Goal: Task Accomplishment & Management: Manage account settings

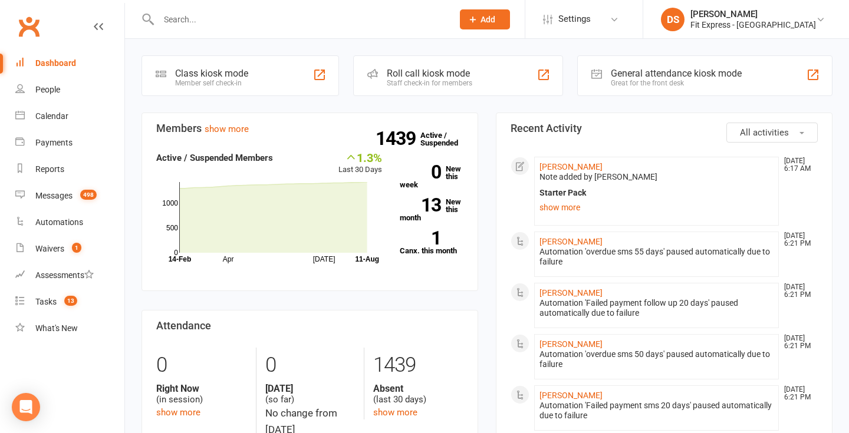
click at [412, 22] on input "text" at bounding box center [300, 19] width 290 height 17
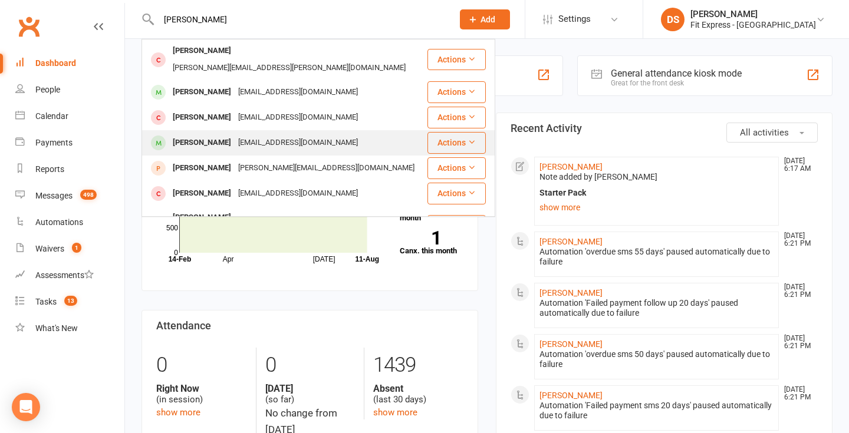
type input "[PERSON_NAME]"
click at [308, 131] on div "[PERSON_NAME] [PERSON_NAME][EMAIL_ADDRESS][DOMAIN_NAME]" at bounding box center [285, 143] width 284 height 24
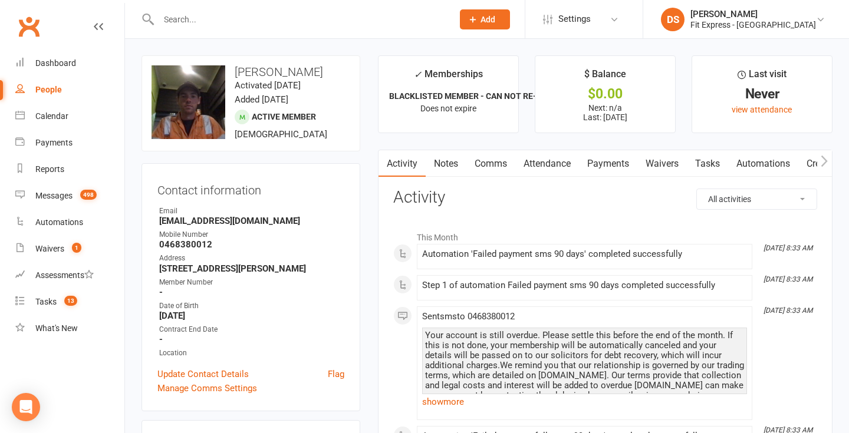
click at [446, 165] on link "Notes" at bounding box center [446, 163] width 41 height 27
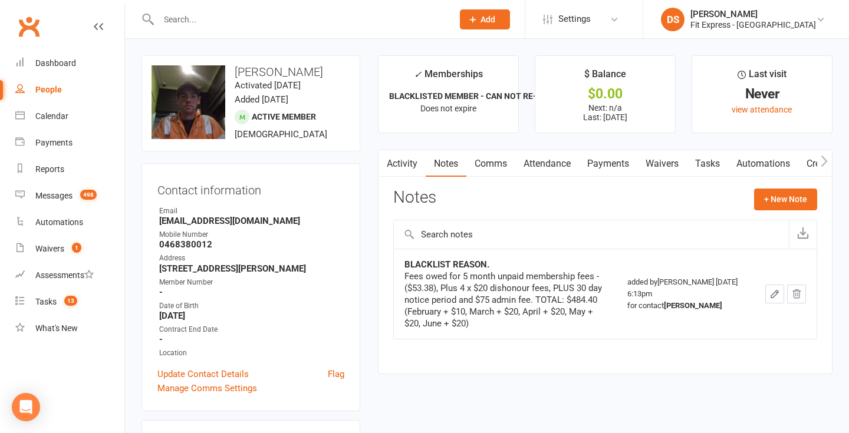
click at [603, 160] on link "Payments" at bounding box center [608, 163] width 58 height 27
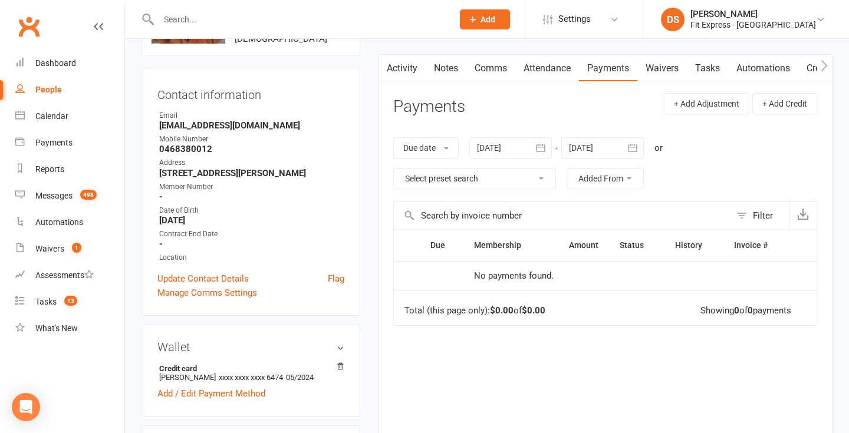
scroll to position [94, 0]
click at [448, 73] on link "Notes" at bounding box center [446, 69] width 41 height 27
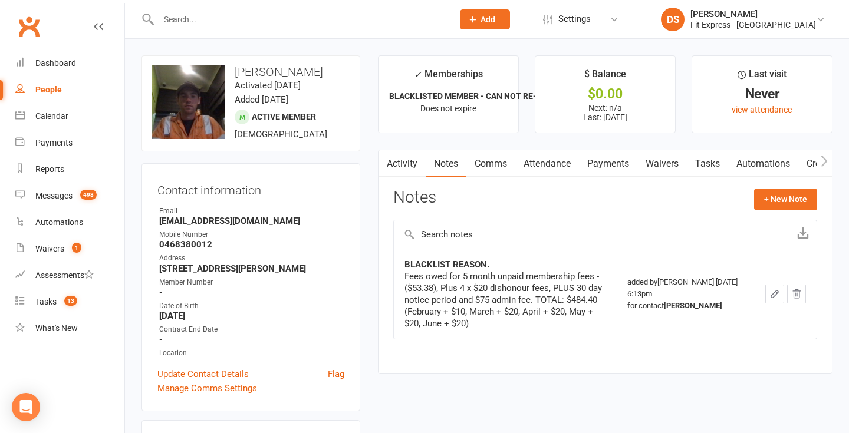
click at [617, 170] on link "Payments" at bounding box center [608, 163] width 58 height 27
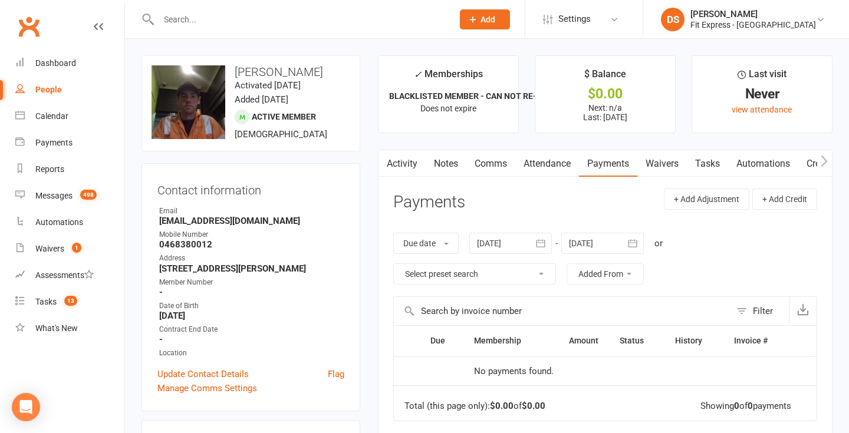
click at [493, 239] on div at bounding box center [510, 243] width 83 height 21
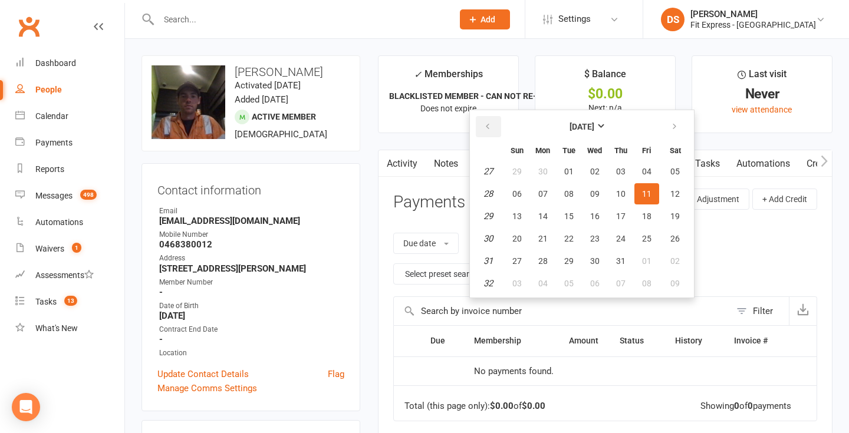
click at [489, 120] on button "button" at bounding box center [488, 126] width 25 height 21
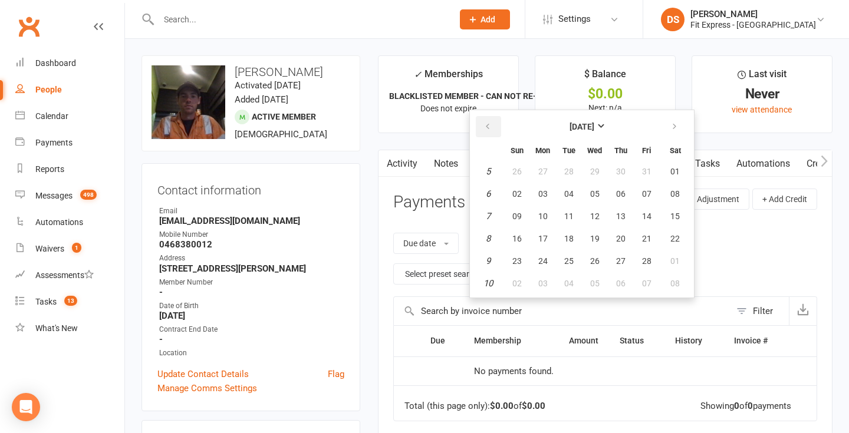
click at [489, 120] on button "button" at bounding box center [488, 126] width 25 height 21
click at [505, 177] on table "December 2024 Sun Mon Tue Wed Thu Fri Sat 49 01 02 03 04 05 06 07 50 08 09 10 1…" at bounding box center [581, 204] width 219 height 183
click at [514, 175] on button "01" at bounding box center [517, 171] width 25 height 21
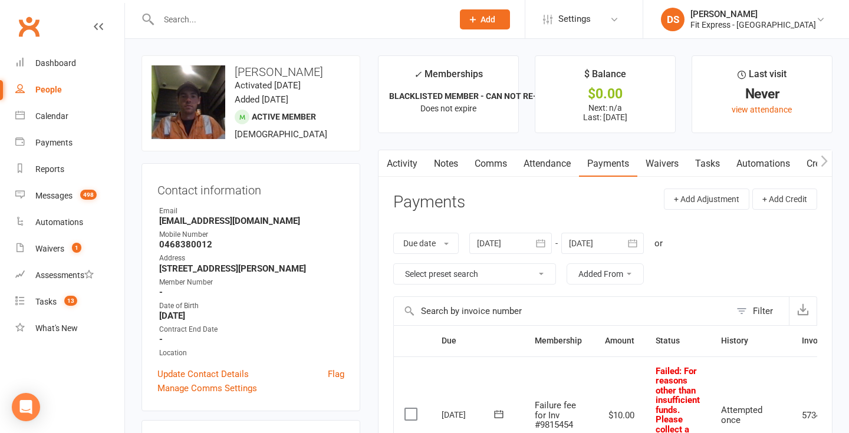
click at [449, 163] on link "Notes" at bounding box center [446, 163] width 41 height 27
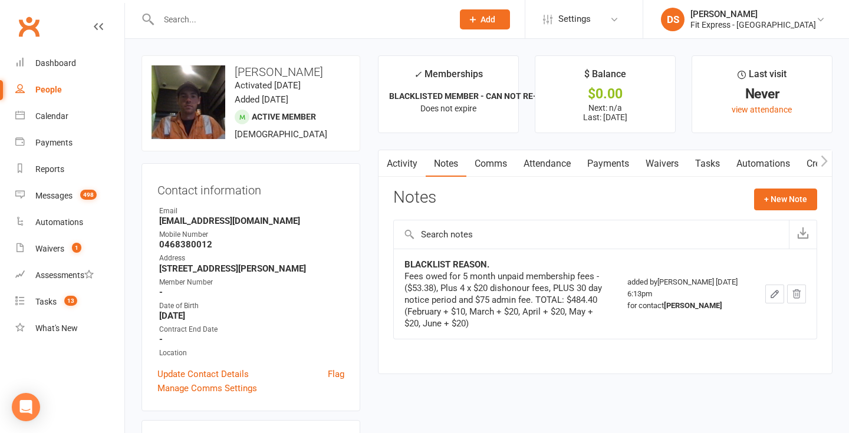
click at [607, 168] on link "Payments" at bounding box center [608, 163] width 58 height 27
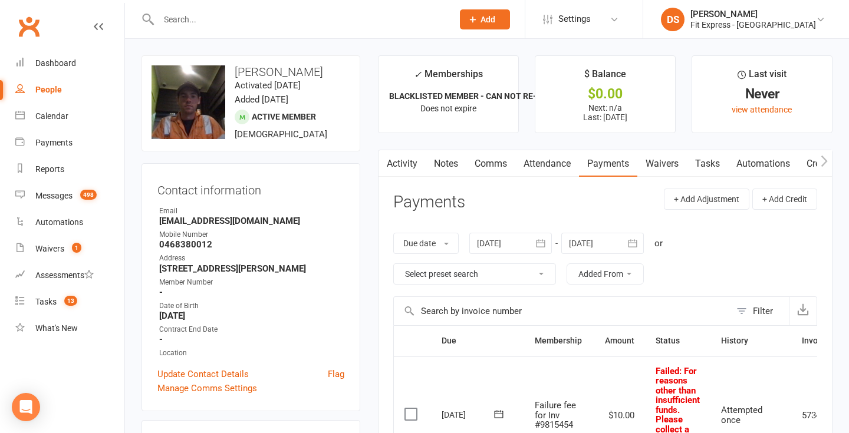
click at [507, 238] on div at bounding box center [510, 243] width 83 height 21
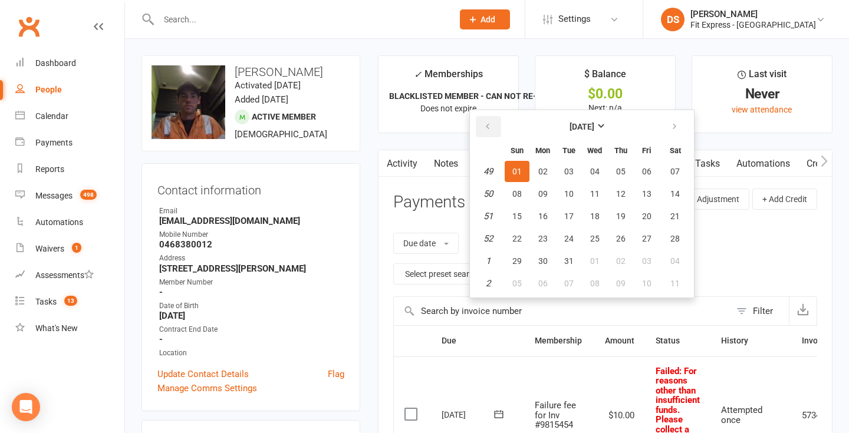
click at [488, 132] on icon "button" at bounding box center [488, 126] width 8 height 9
click at [620, 166] on button "01" at bounding box center [621, 171] width 25 height 21
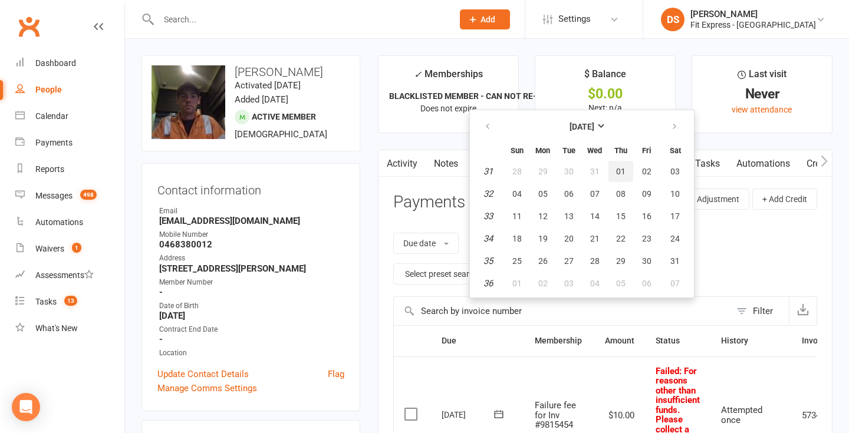
type input "01 Aug 2024"
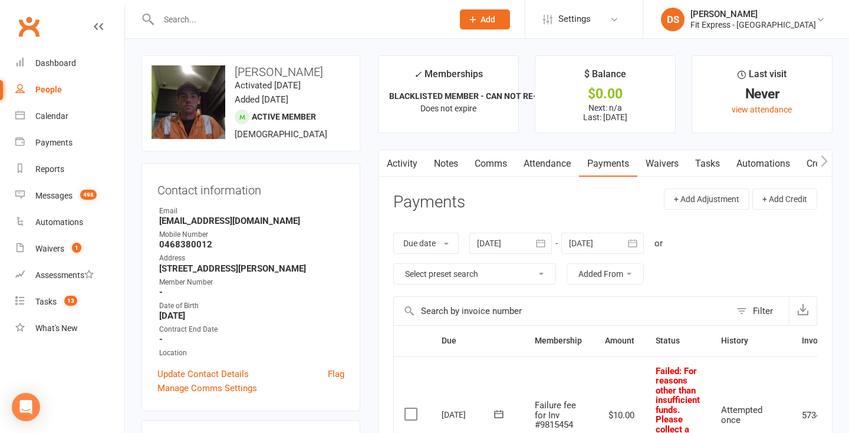
click at [450, 161] on link "Notes" at bounding box center [446, 163] width 41 height 27
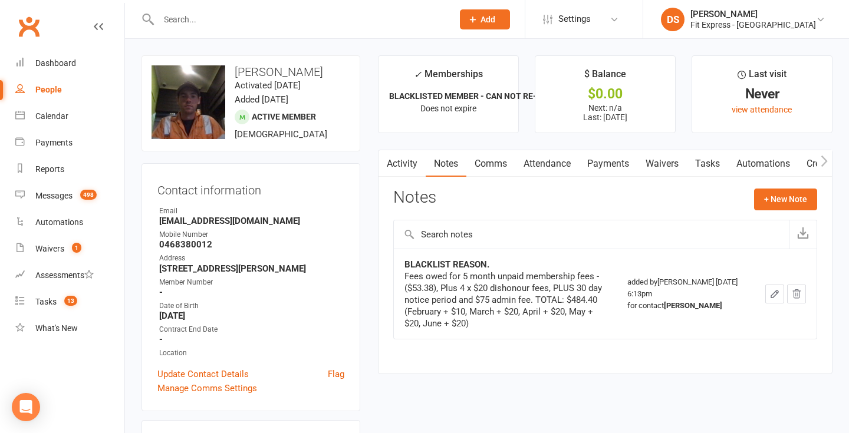
click at [604, 164] on link "Payments" at bounding box center [608, 163] width 58 height 27
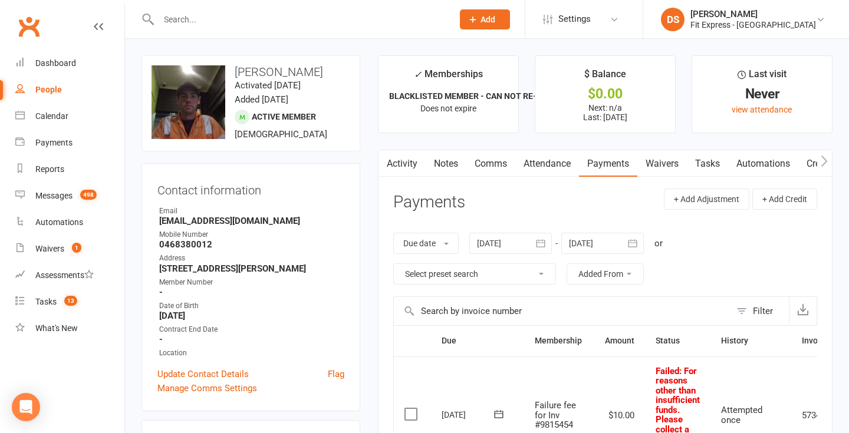
click at [440, 167] on link "Notes" at bounding box center [446, 163] width 41 height 27
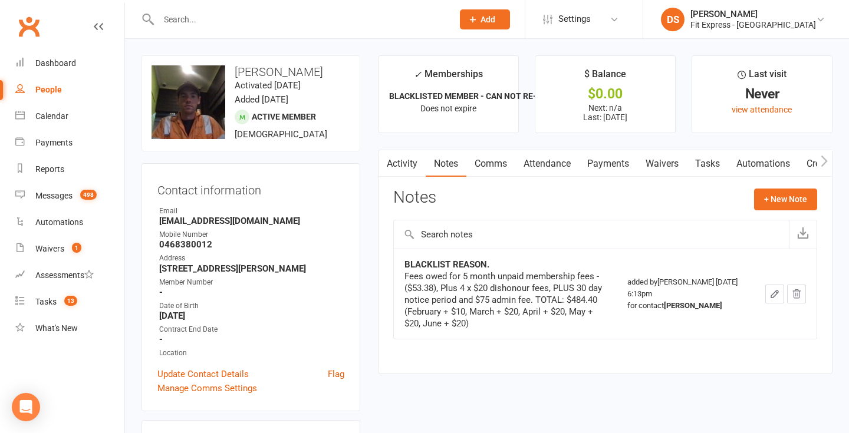
click at [606, 163] on link "Payments" at bounding box center [608, 163] width 58 height 27
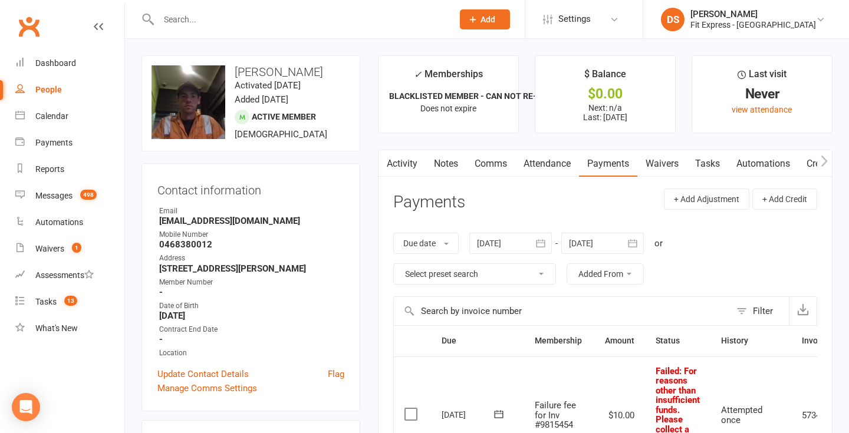
click at [454, 162] on link "Notes" at bounding box center [446, 163] width 41 height 27
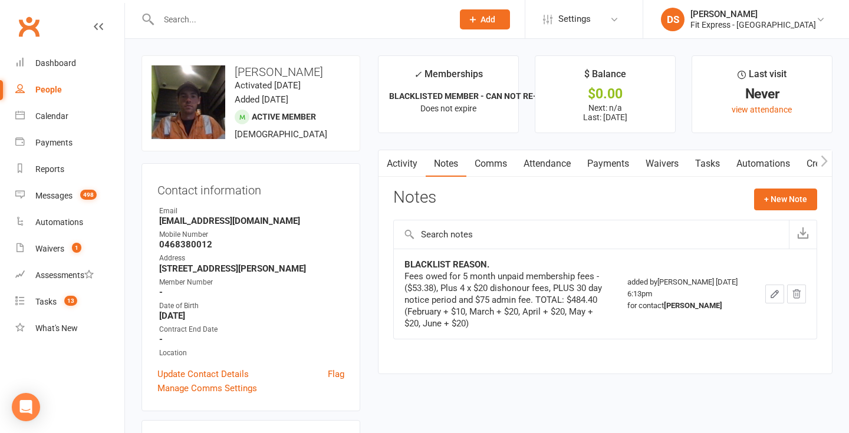
click at [610, 164] on link "Payments" at bounding box center [608, 163] width 58 height 27
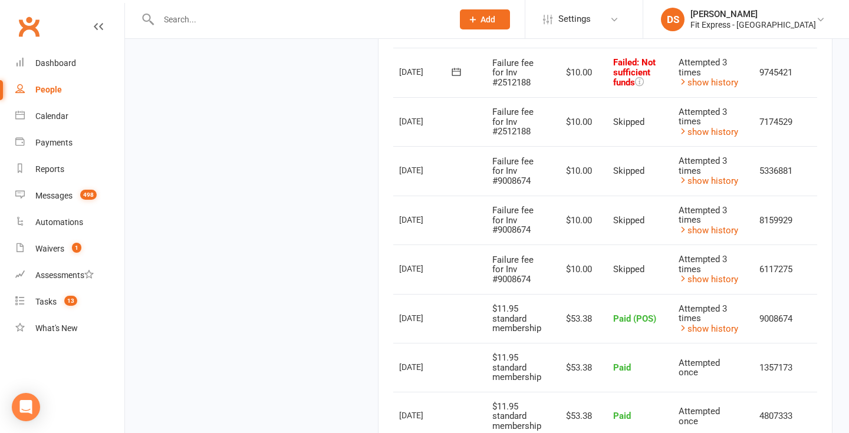
scroll to position [0, 68]
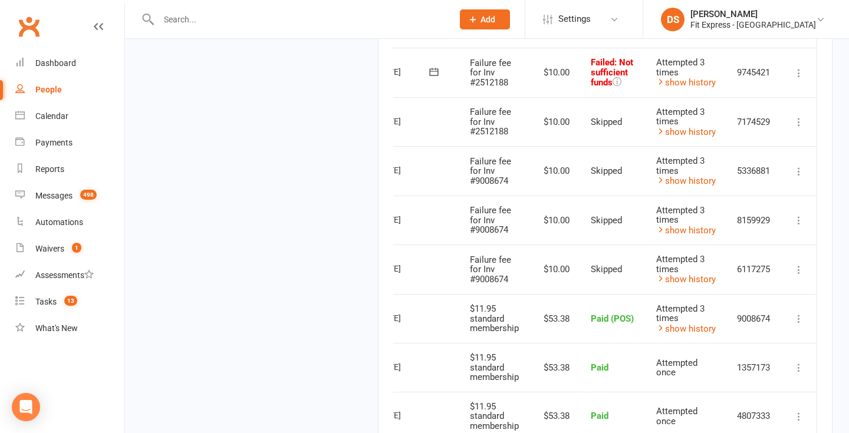
click at [601, 286] on td "Skipped" at bounding box center [612, 270] width 65 height 50
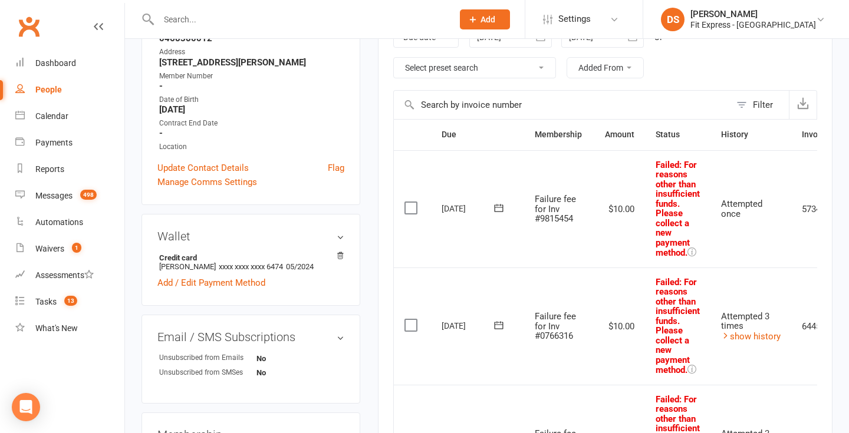
scroll to position [0, 0]
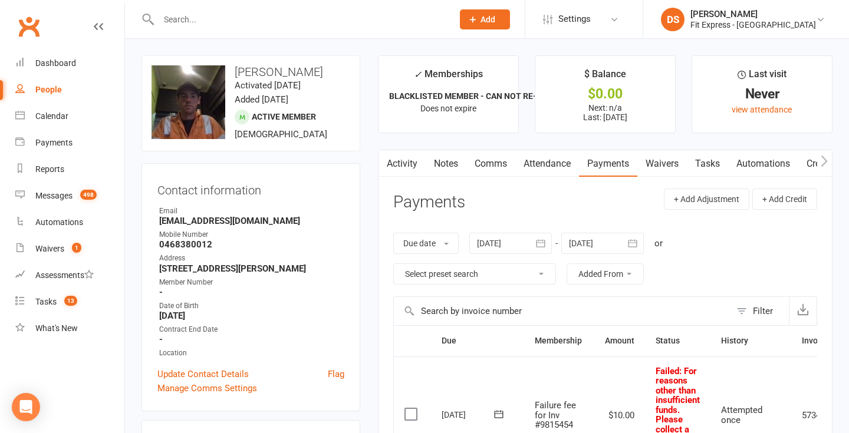
click at [32, 29] on link "Clubworx" at bounding box center [28, 26] width 29 height 29
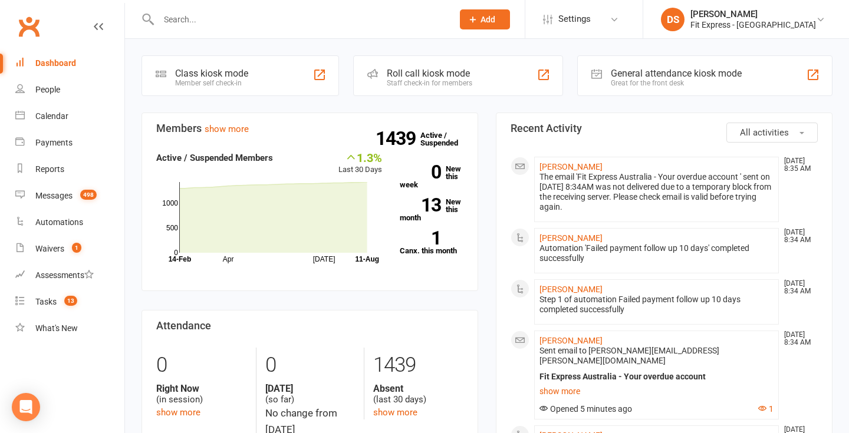
click at [272, 37] on div at bounding box center [293, 19] width 303 height 38
click at [277, 25] on input "text" at bounding box center [300, 19] width 290 height 17
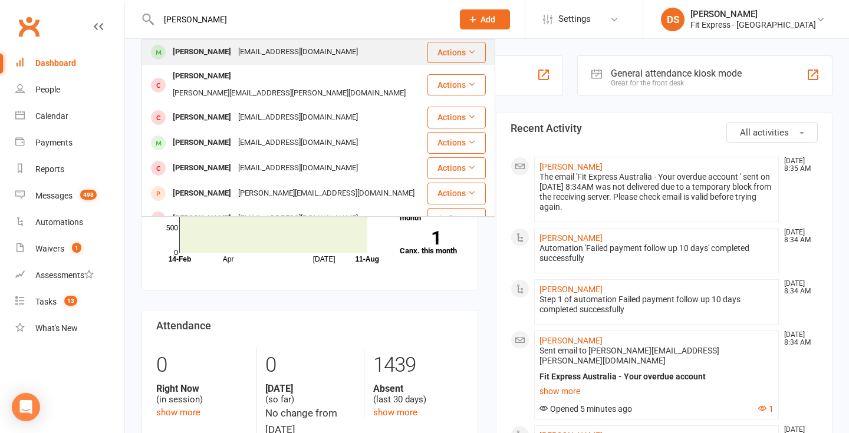
type input "[PERSON_NAME]"
click at [285, 48] on div "[EMAIL_ADDRESS][DOMAIN_NAME]" at bounding box center [298, 52] width 127 height 17
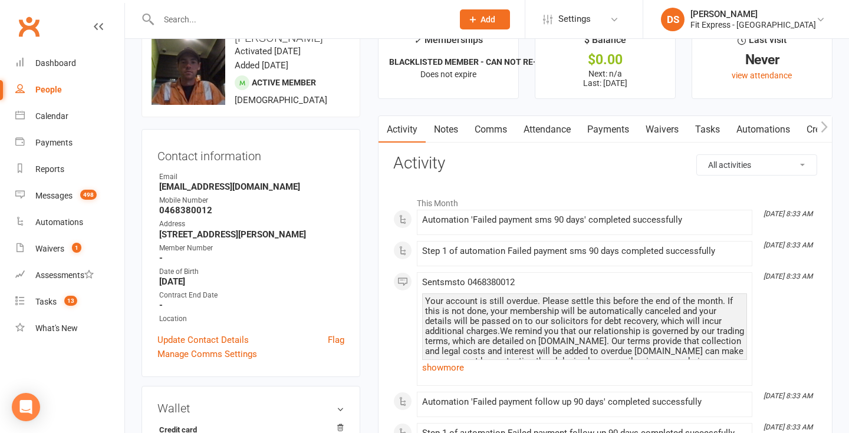
scroll to position [35, 0]
click at [446, 126] on link "Notes" at bounding box center [446, 129] width 41 height 27
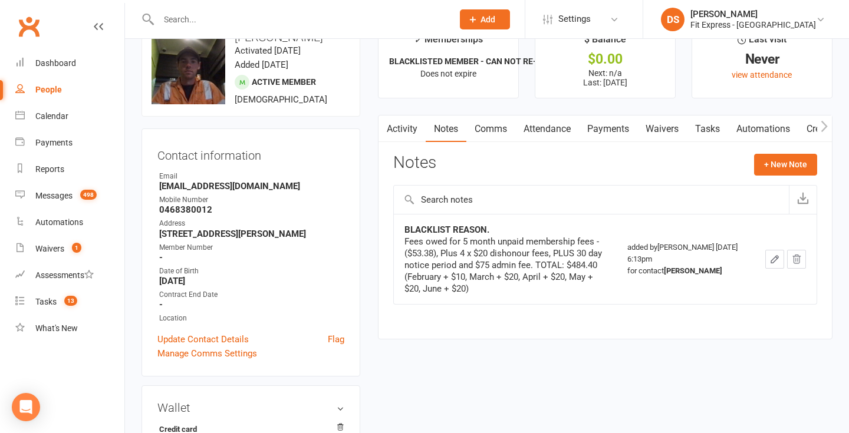
click at [614, 133] on link "Payments" at bounding box center [608, 129] width 58 height 27
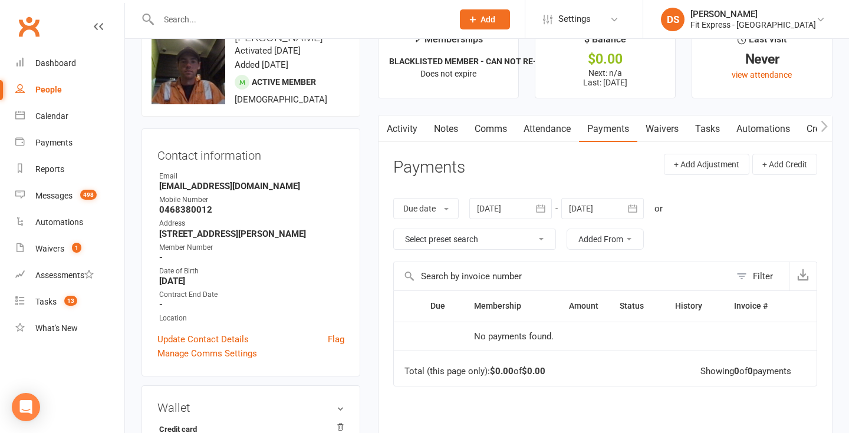
click at [511, 198] on div at bounding box center [510, 208] width 83 height 21
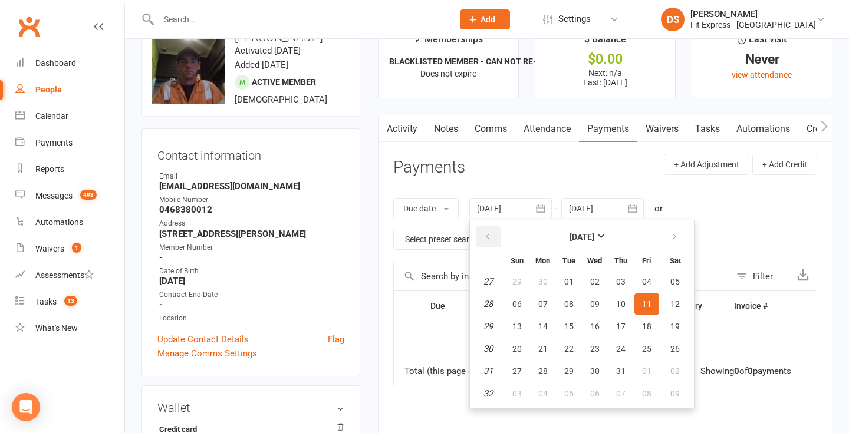
click at [491, 242] on button "button" at bounding box center [488, 236] width 25 height 21
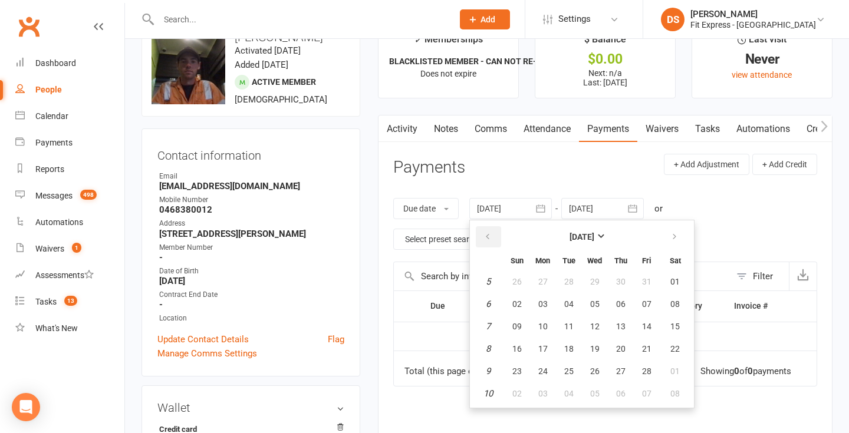
click at [491, 242] on button "button" at bounding box center [488, 236] width 25 height 21
click at [521, 282] on span "01" at bounding box center [516, 281] width 9 height 9
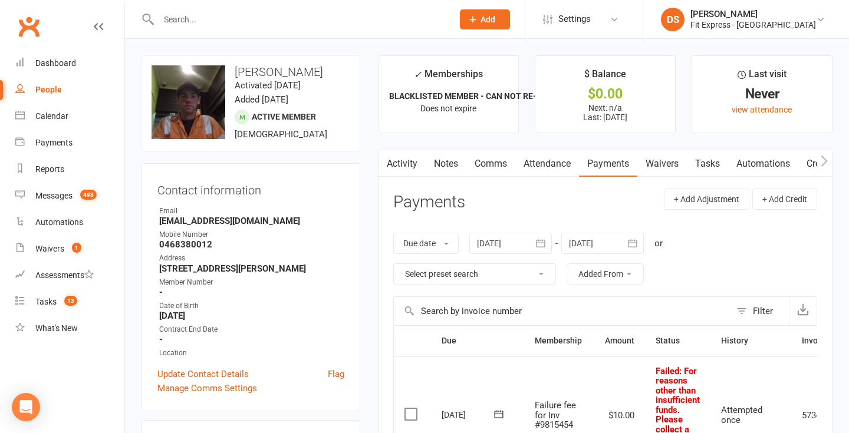
click at [511, 244] on div at bounding box center [510, 243] width 83 height 21
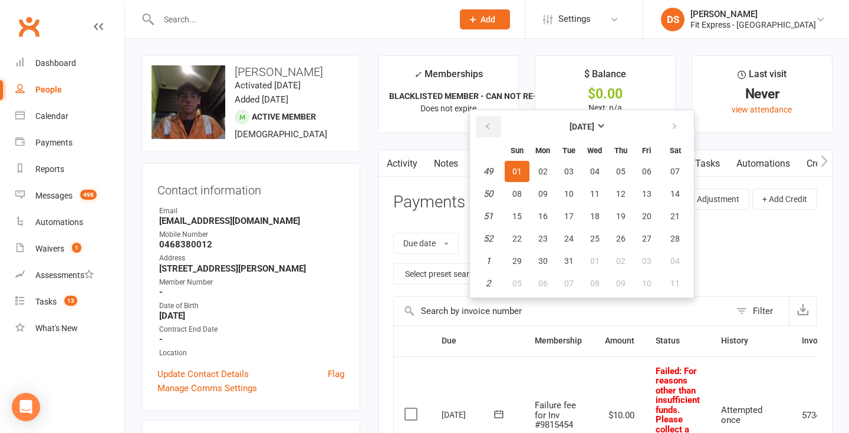
click at [494, 124] on button "button" at bounding box center [488, 126] width 25 height 21
click at [632, 172] on button "01" at bounding box center [621, 171] width 25 height 21
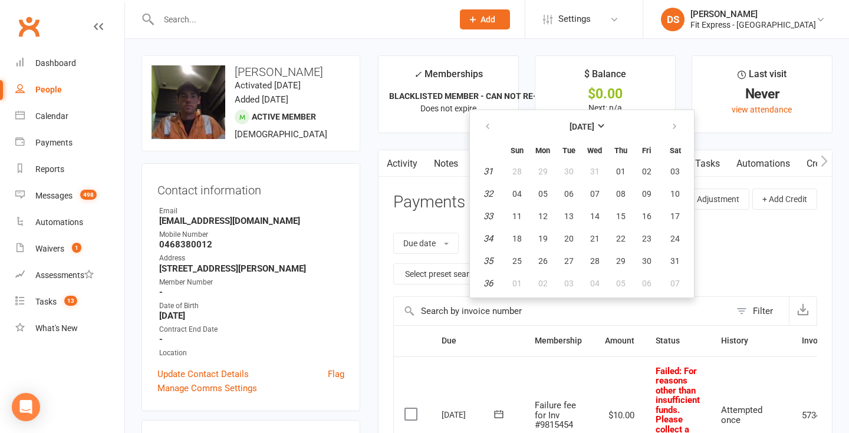
type input "[DATE]"
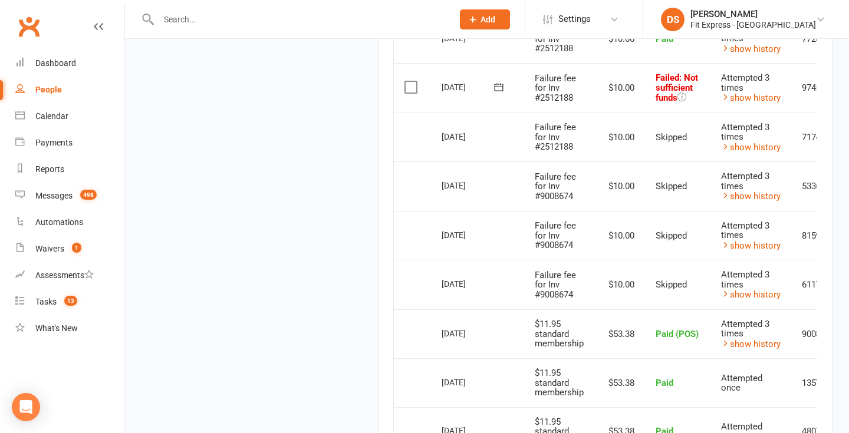
scroll to position [1398, 0]
click at [517, 251] on td "[DATE]" at bounding box center [477, 237] width 93 height 50
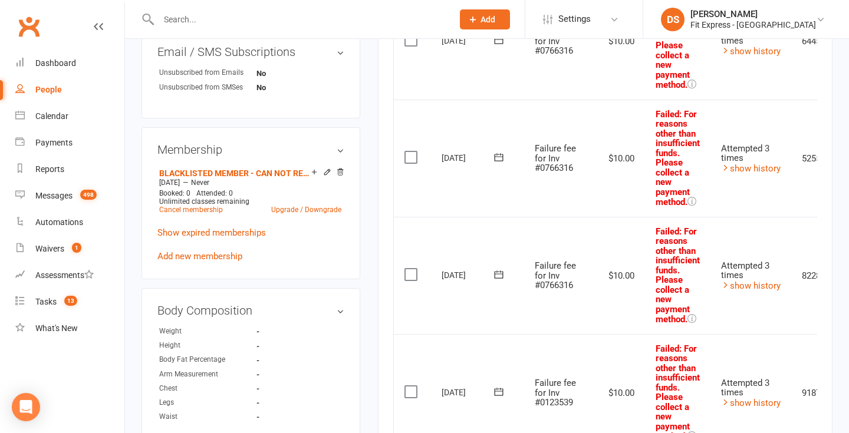
scroll to position [0, 0]
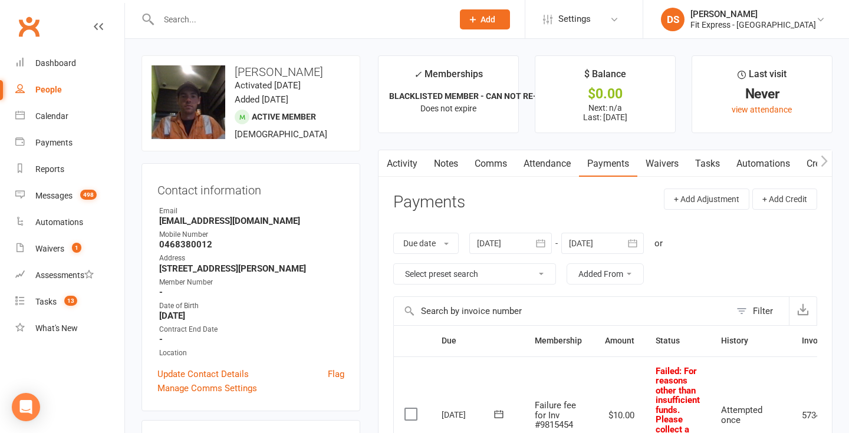
click at [412, 165] on link "Activity" at bounding box center [402, 163] width 47 height 27
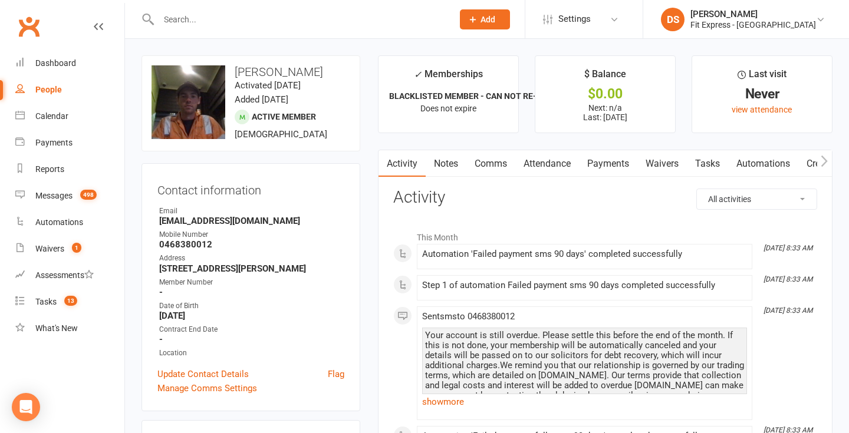
click at [282, 18] on input "text" at bounding box center [300, 19] width 290 height 17
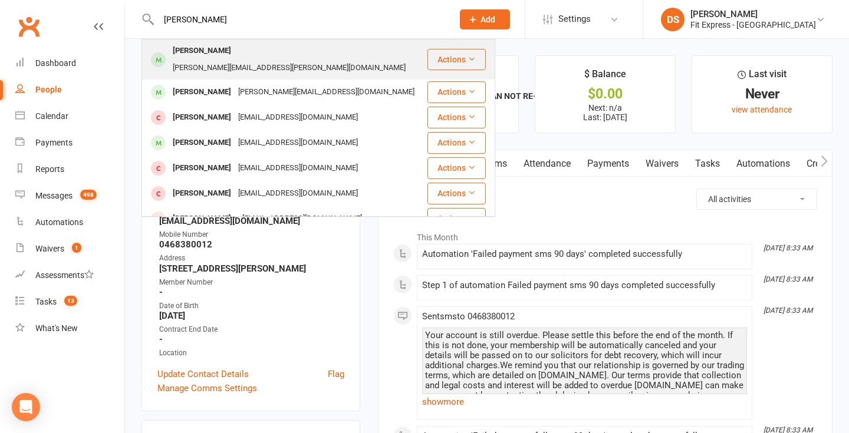
type input "jesse cherry"
click at [278, 41] on div "Jesse cherry jesse.cherry.miller@gmail.com" at bounding box center [285, 59] width 284 height 39
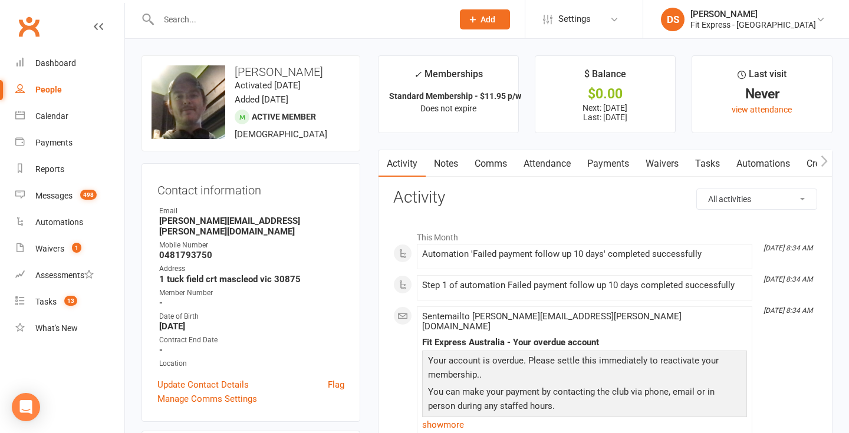
click at [602, 162] on link "Payments" at bounding box center [608, 163] width 58 height 27
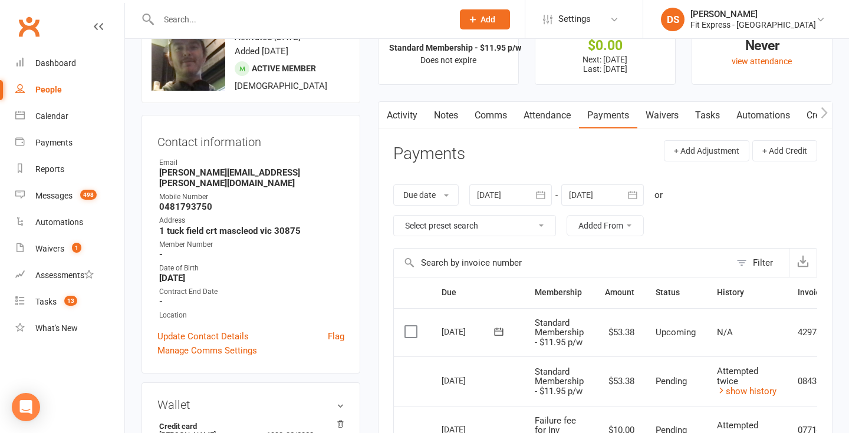
scroll to position [92, 0]
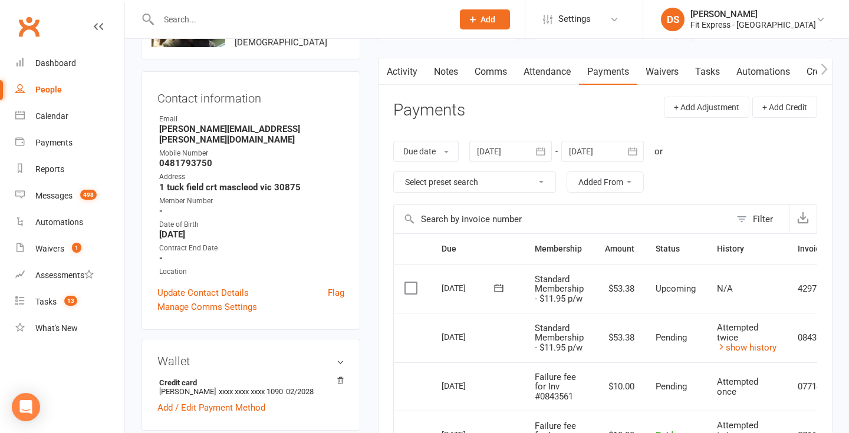
click at [524, 153] on div at bounding box center [510, 151] width 83 height 21
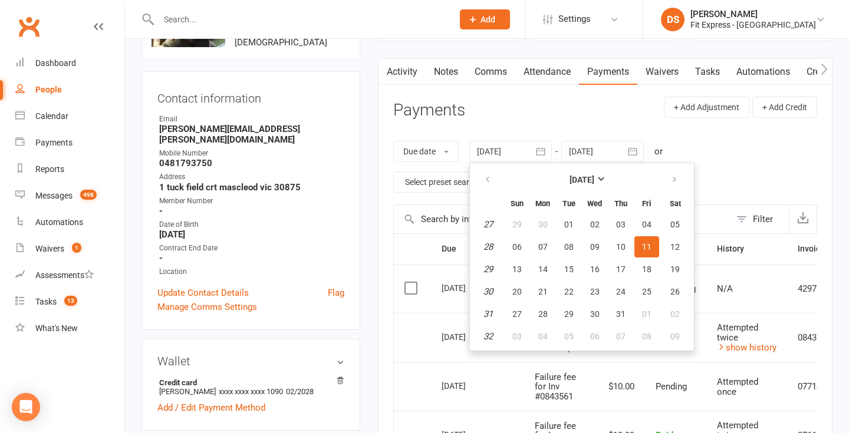
click at [484, 169] on th at bounding box center [489, 180] width 30 height 26
click at [484, 176] on button "button" at bounding box center [488, 179] width 25 height 21
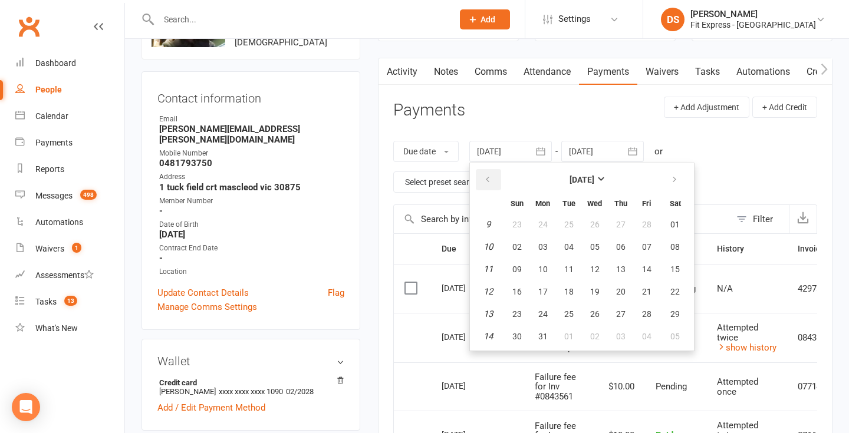
click at [484, 176] on button "button" at bounding box center [488, 179] width 25 height 21
click at [589, 225] on button "01" at bounding box center [595, 224] width 25 height 21
type input "01 Jan 2025"
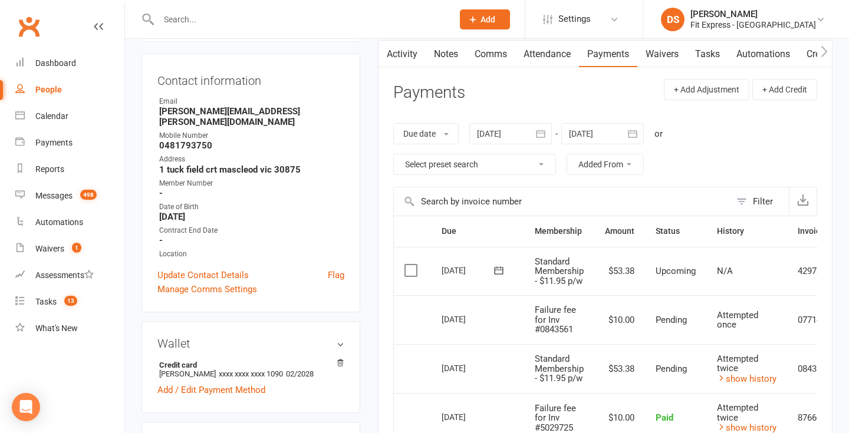
scroll to position [0, 0]
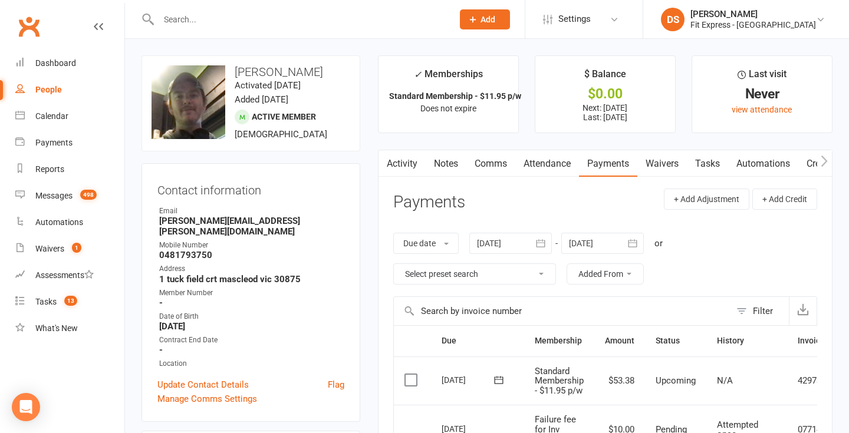
click at [671, 167] on link "Waivers" at bounding box center [662, 163] width 50 height 27
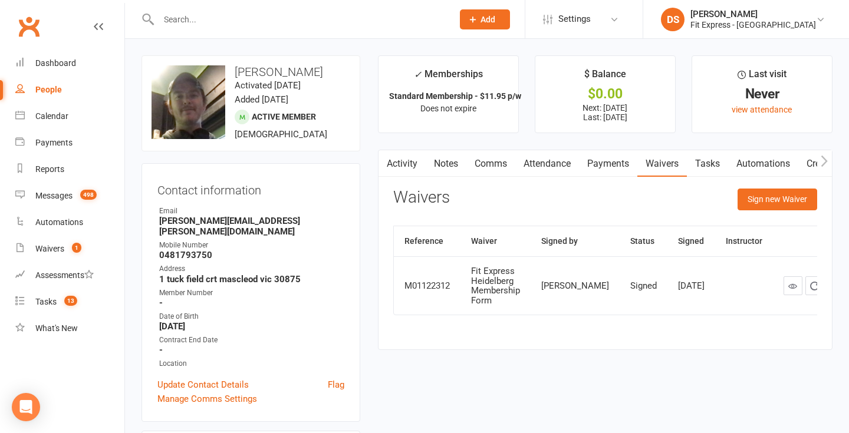
click at [617, 167] on link "Payments" at bounding box center [608, 163] width 58 height 27
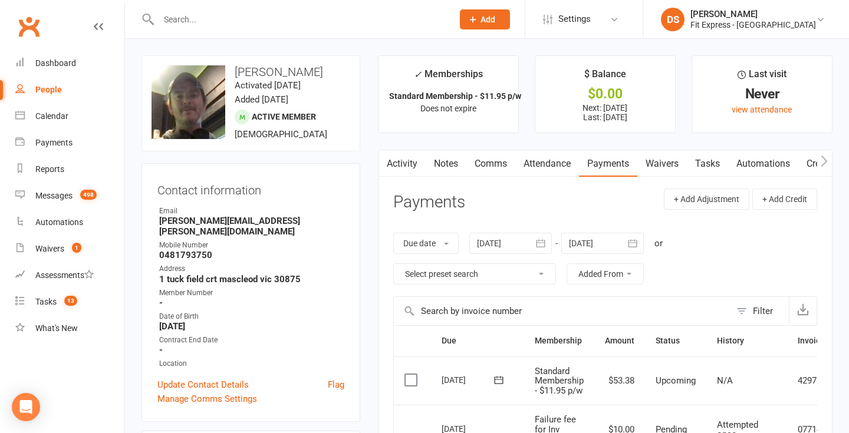
click at [27, 34] on link "Clubworx" at bounding box center [28, 26] width 29 height 29
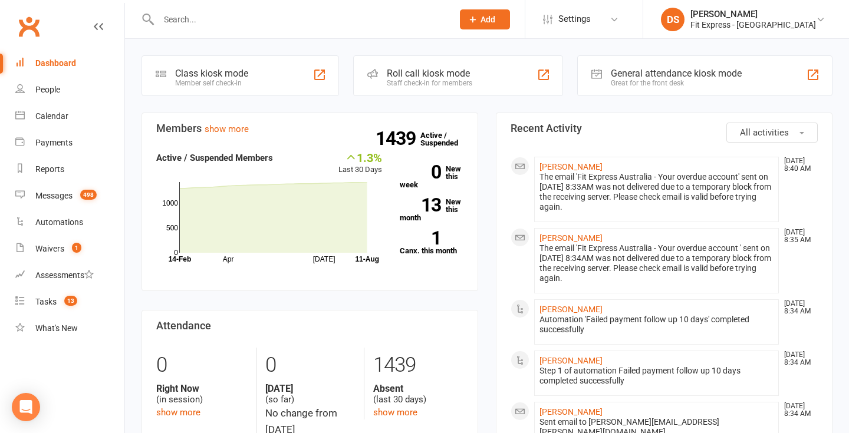
click at [177, 21] on input "text" at bounding box center [300, 19] width 290 height 17
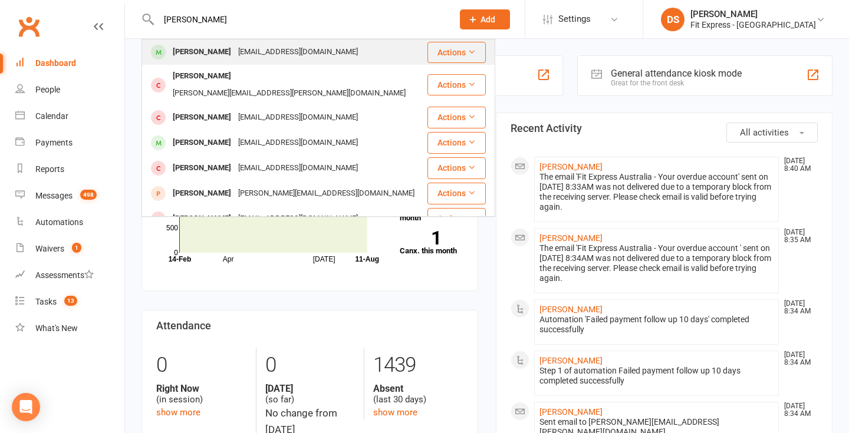
type input "[PERSON_NAME]"
click at [189, 46] on div "[PERSON_NAME]" at bounding box center [201, 52] width 65 height 17
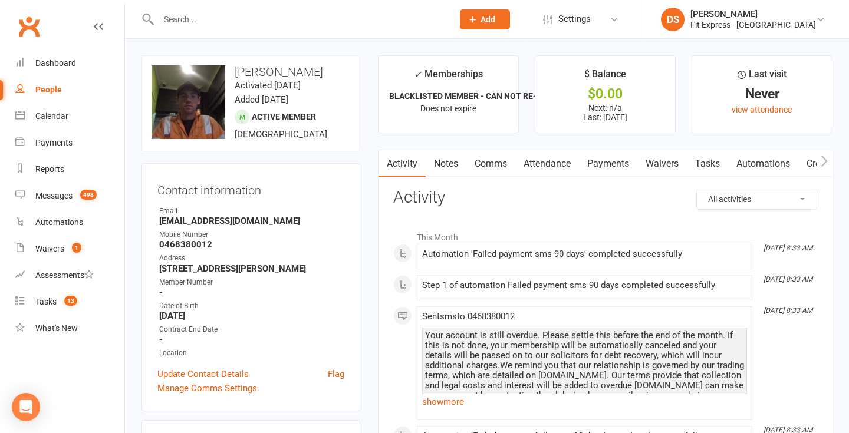
click at [600, 165] on link "Payments" at bounding box center [608, 163] width 58 height 27
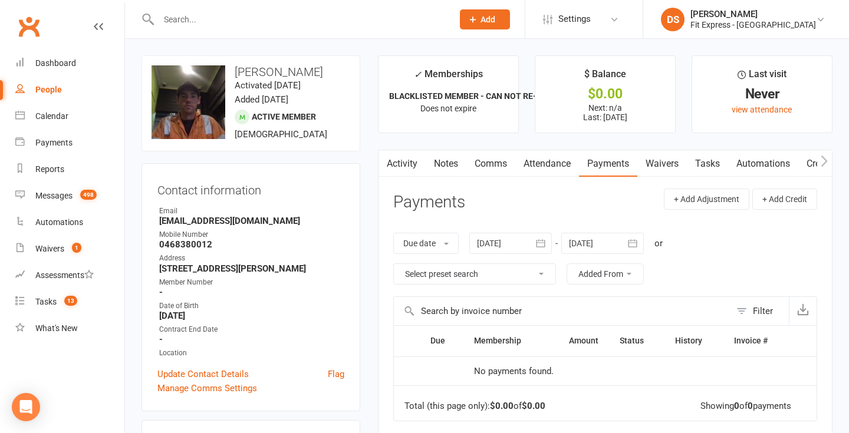
click at [522, 245] on div at bounding box center [510, 243] width 83 height 21
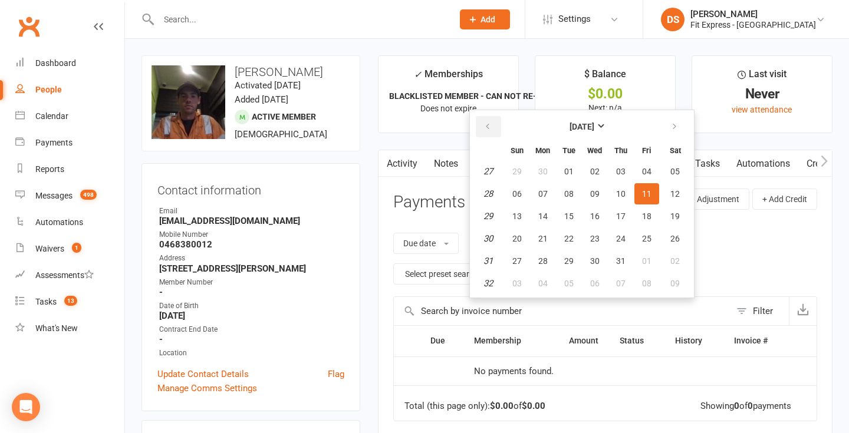
click at [489, 124] on icon "button" at bounding box center [488, 126] width 8 height 9
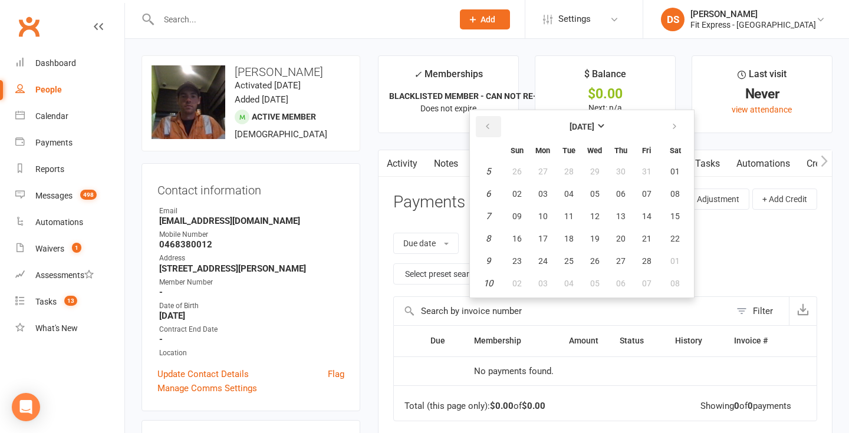
click at [489, 124] on icon "button" at bounding box center [488, 126] width 8 height 9
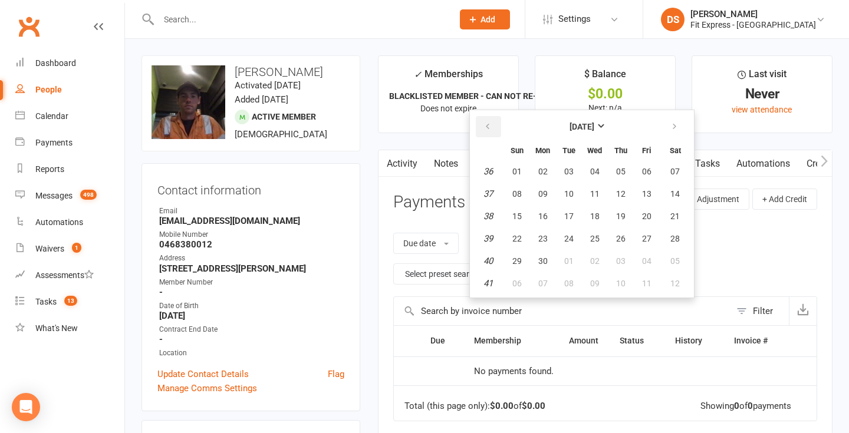
click at [489, 124] on icon "button" at bounding box center [488, 126] width 8 height 9
click at [623, 167] on span "01" at bounding box center [620, 171] width 9 height 9
type input "01 Aug 2024"
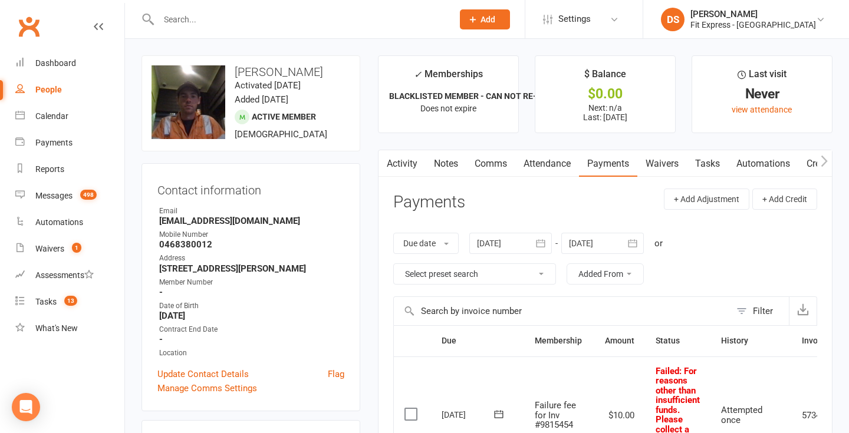
click at [240, 18] on input "text" at bounding box center [300, 19] width 290 height 17
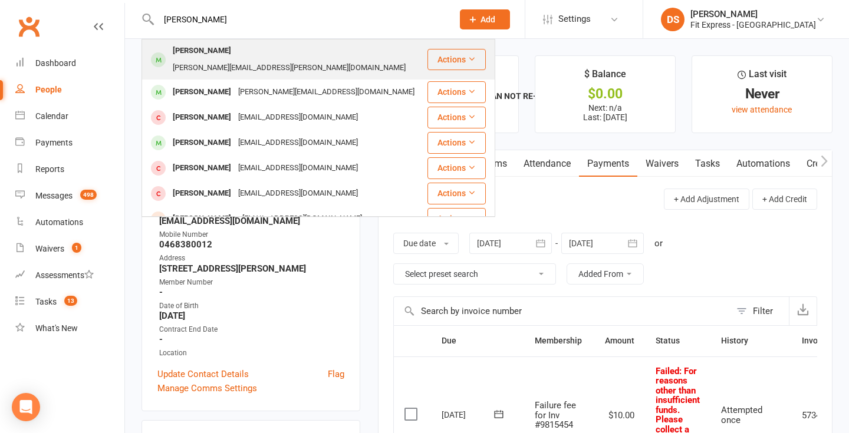
type input "jesse cherr"
click at [238, 60] on div "jesse.cherry.miller@gmail.com" at bounding box center [289, 68] width 240 height 17
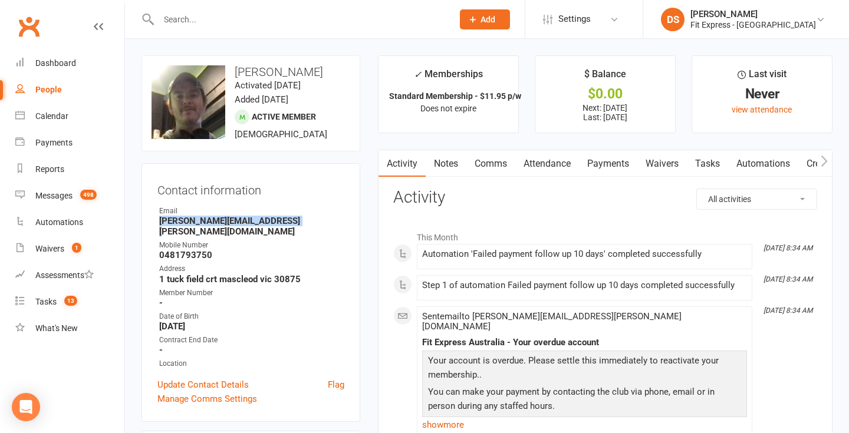
drag, startPoint x: 290, startPoint y: 224, endPoint x: 154, endPoint y: 226, distance: 135.1
click at [154, 226] on div "Contact information Owner Email jesse.cherry.miller@gmail.com Mobile Number 048…" at bounding box center [251, 292] width 219 height 259
copy strong "jesse.cherry.miller@gmail.com"
click at [619, 165] on link "Payments" at bounding box center [608, 163] width 58 height 27
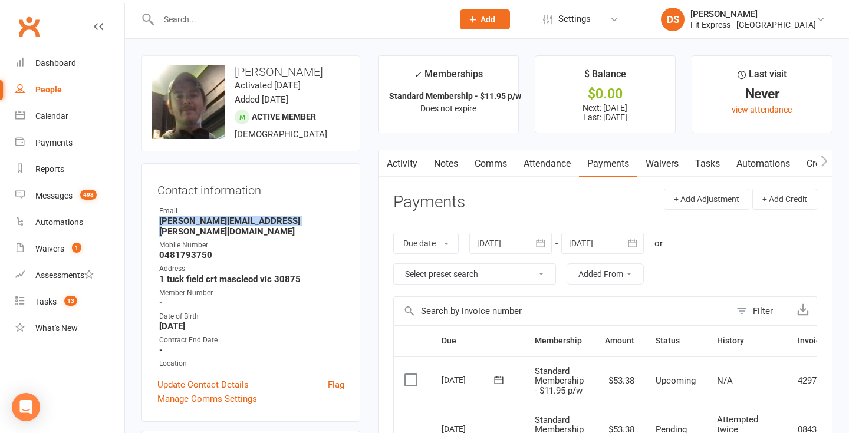
click at [29, 26] on link "Clubworx" at bounding box center [28, 26] width 29 height 29
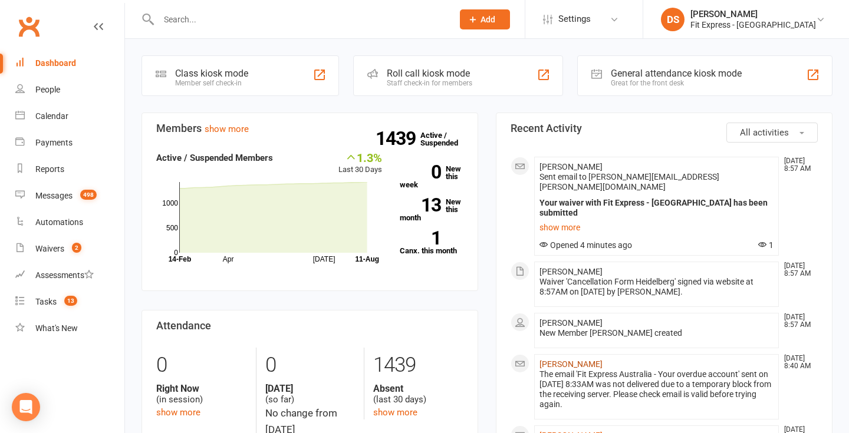
click at [571, 360] on link "[PERSON_NAME]" at bounding box center [571, 364] width 63 height 9
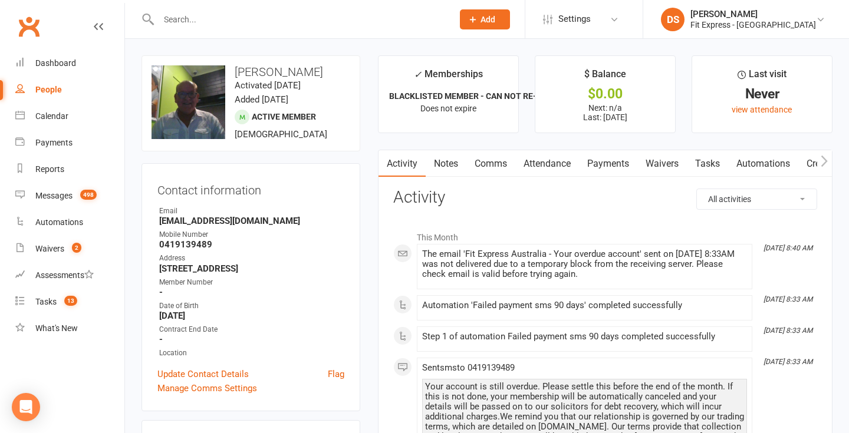
click at [210, 24] on input "text" at bounding box center [300, 19] width 290 height 17
click at [251, 11] on input "text" at bounding box center [300, 19] width 290 height 17
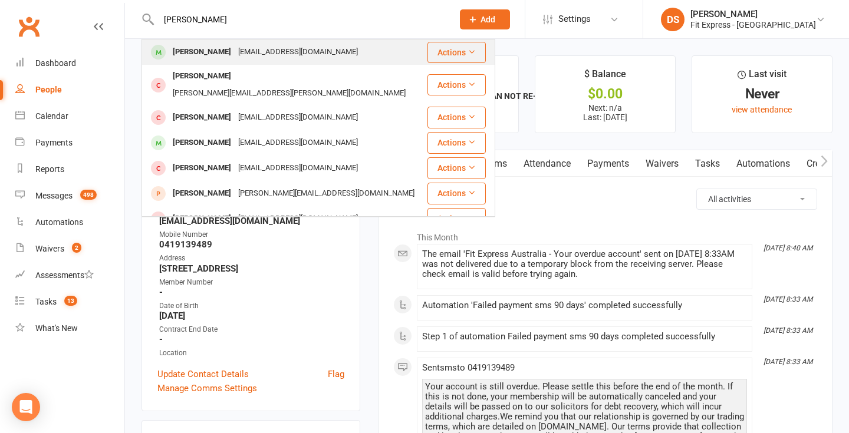
type input "[PERSON_NAME]"
click at [249, 46] on div "[EMAIL_ADDRESS][DOMAIN_NAME]" at bounding box center [298, 52] width 127 height 17
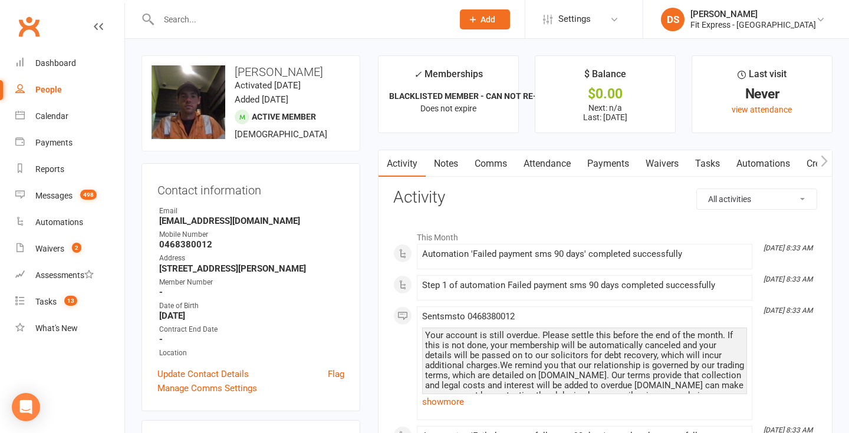
click at [440, 160] on link "Notes" at bounding box center [446, 163] width 41 height 27
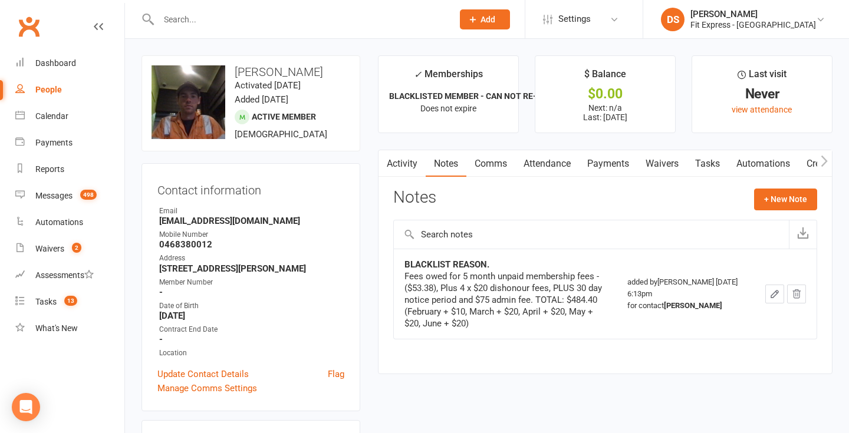
click at [572, 162] on link "Attendance" at bounding box center [547, 163] width 64 height 27
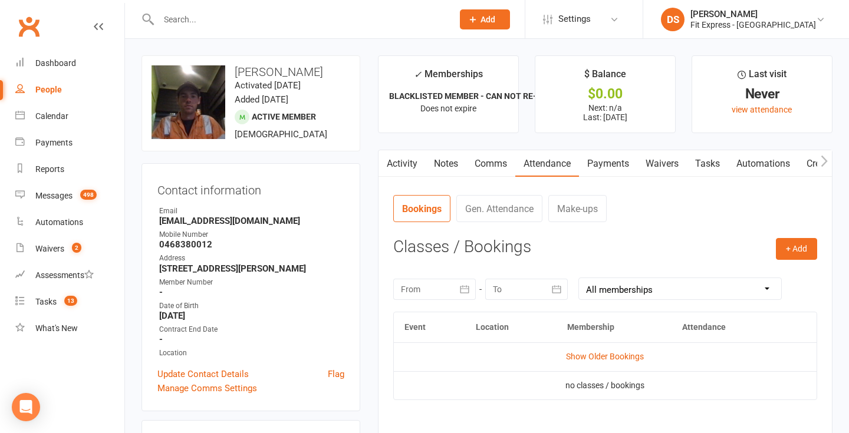
click at [616, 168] on link "Payments" at bounding box center [608, 163] width 58 height 27
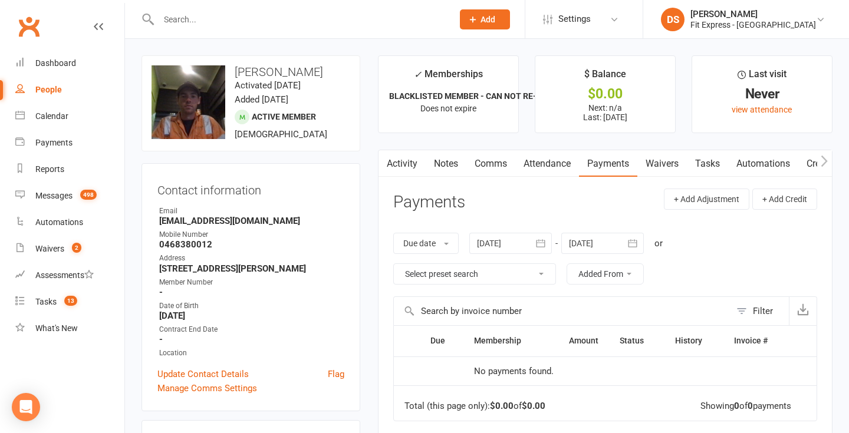
click at [522, 244] on div at bounding box center [510, 243] width 83 height 21
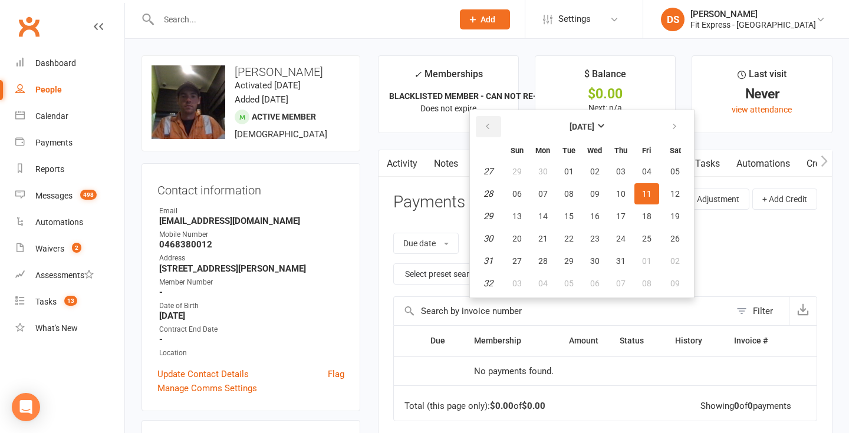
click at [491, 124] on icon "button" at bounding box center [488, 126] width 8 height 9
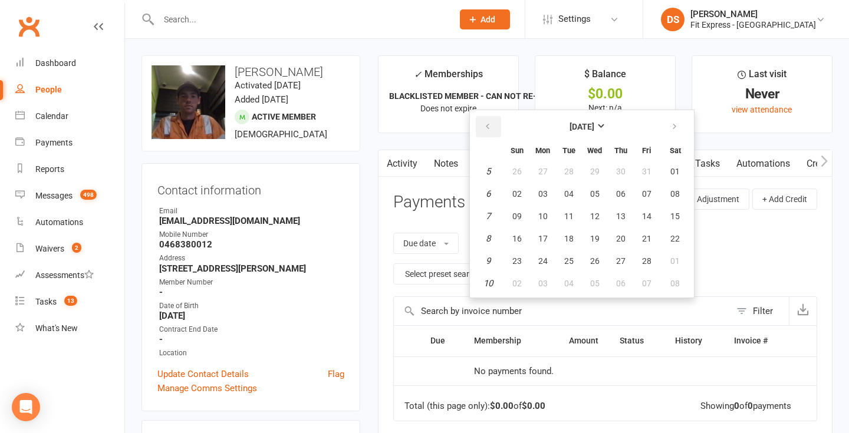
click at [491, 124] on icon "button" at bounding box center [488, 126] width 8 height 9
click at [598, 173] on span "01" at bounding box center [594, 171] width 9 height 9
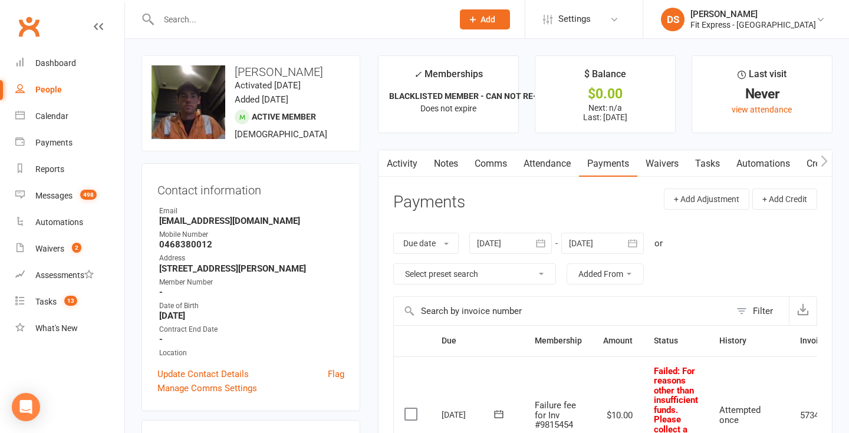
click at [514, 248] on div at bounding box center [510, 243] width 83 height 21
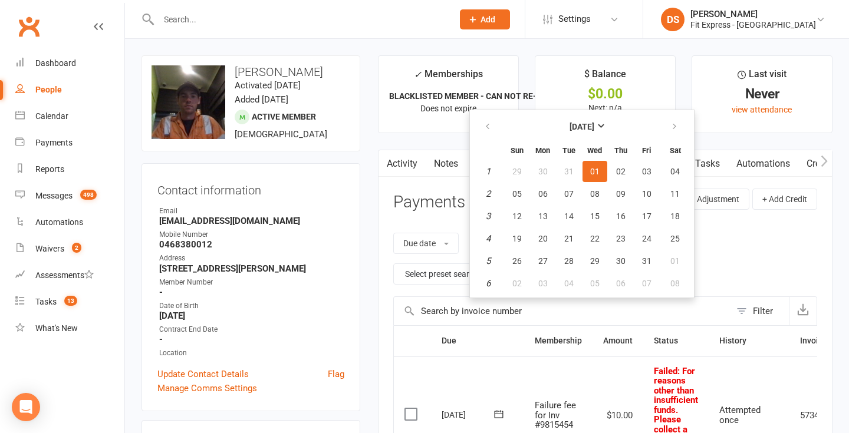
click at [494, 140] on table "January 2025 Sun Mon Tue Wed Thu Fri Sat 1 29 30 31 01 02 03 04 2 05 06 07 08 0…" at bounding box center [581, 204] width 219 height 183
click at [494, 130] on button "button" at bounding box center [488, 126] width 25 height 21
click at [574, 169] on span "01" at bounding box center [568, 171] width 9 height 9
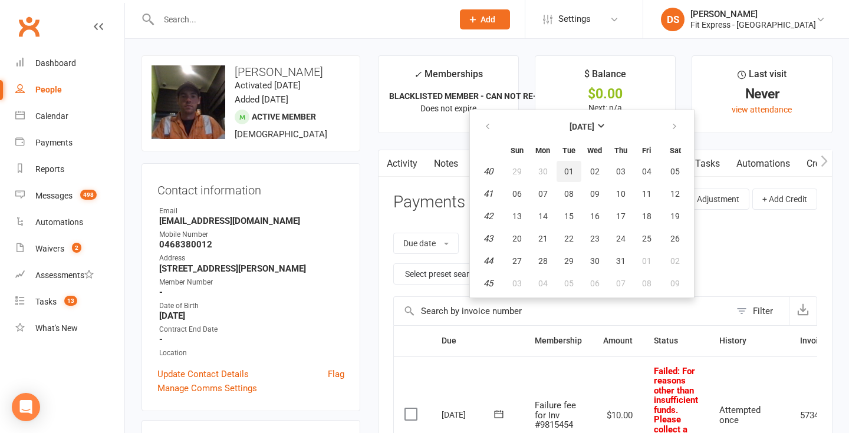
type input "[DATE]"
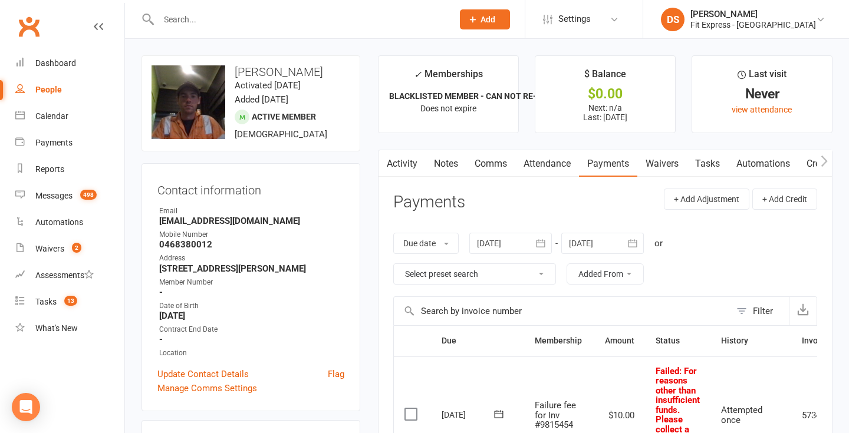
click at [241, 16] on input "text" at bounding box center [300, 19] width 290 height 17
click at [451, 176] on link "Notes" at bounding box center [446, 163] width 41 height 27
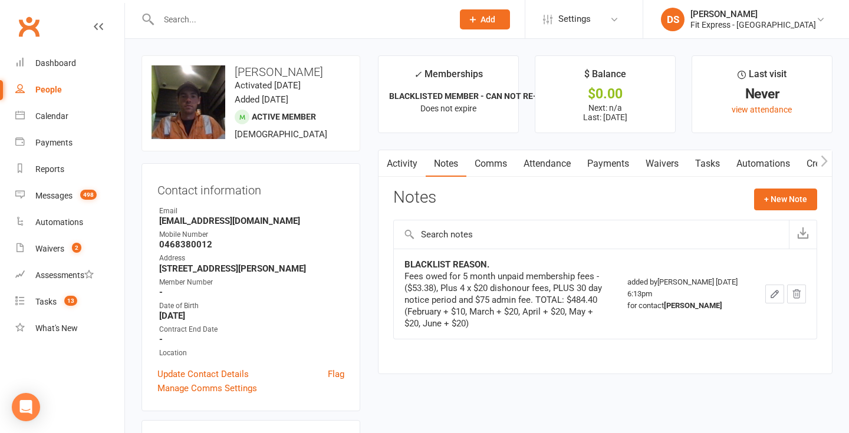
click at [606, 166] on link "Payments" at bounding box center [608, 163] width 58 height 27
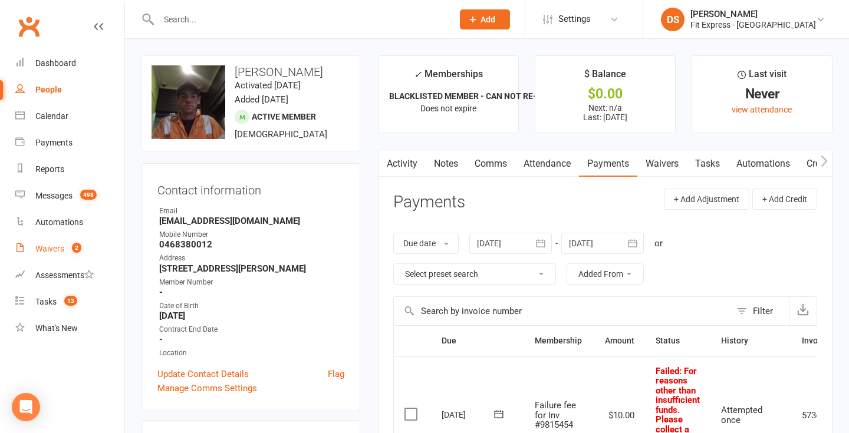
click at [49, 252] on div "Waivers" at bounding box center [49, 248] width 29 height 9
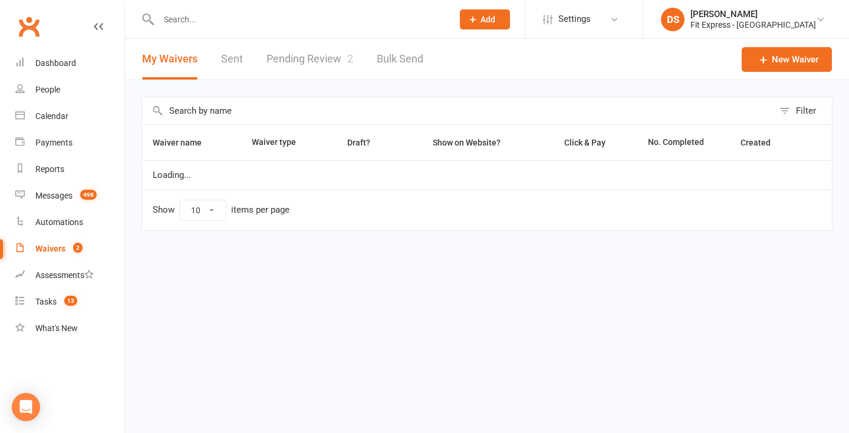
click at [337, 52] on link "Pending Review 2" at bounding box center [310, 59] width 87 height 41
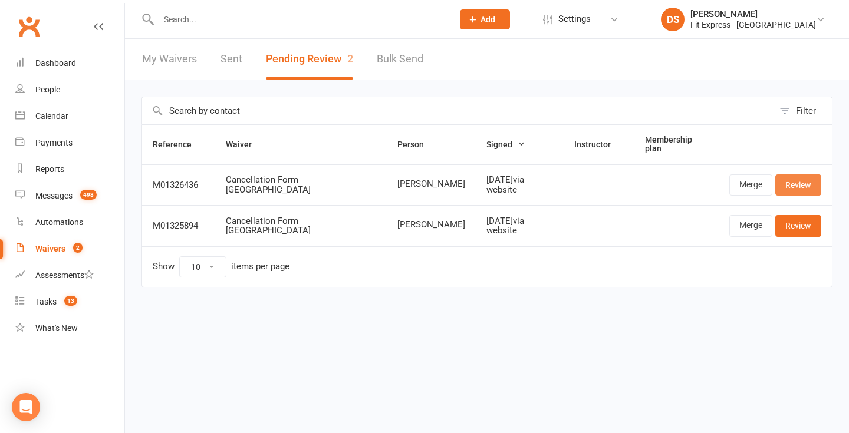
click at [785, 179] on link "Review" at bounding box center [798, 185] width 46 height 21
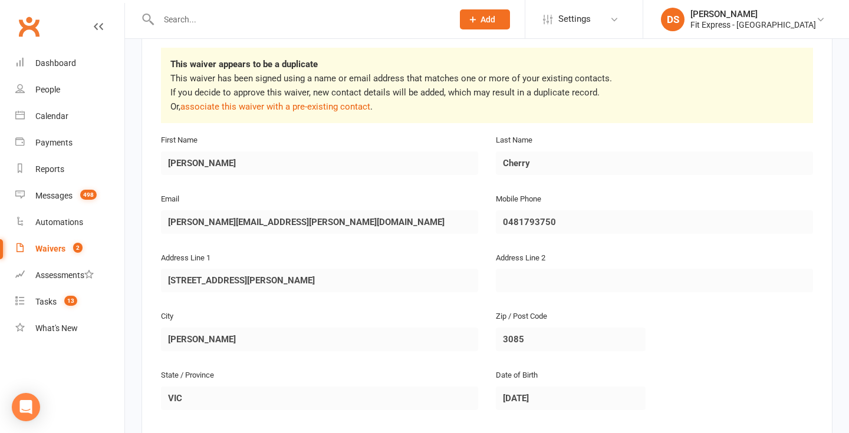
scroll to position [192, 0]
click at [190, 20] on input "text" at bounding box center [300, 19] width 290 height 17
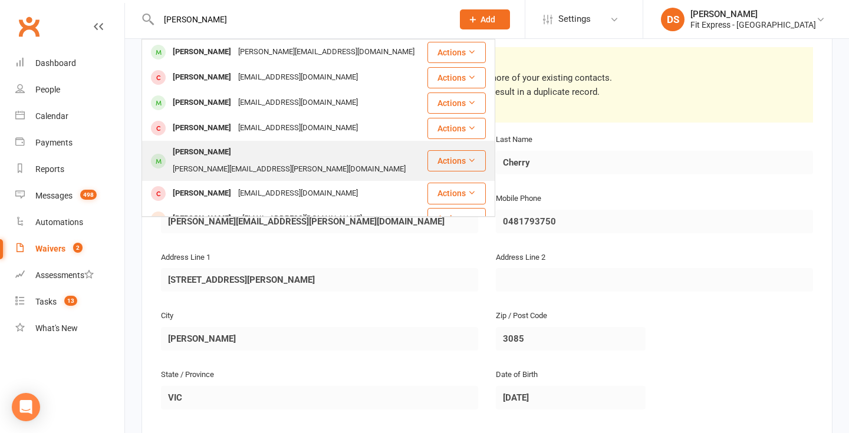
type input "jesse"
click at [192, 154] on div "Jesse cherry" at bounding box center [201, 152] width 65 height 17
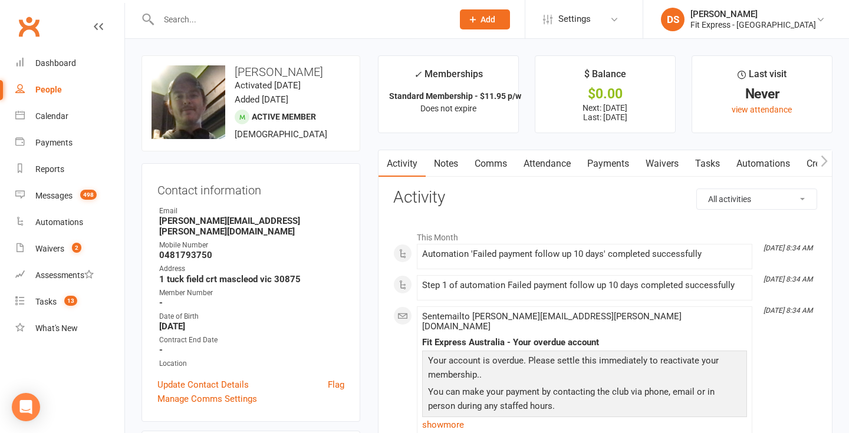
click at [35, 34] on link "Clubworx" at bounding box center [28, 26] width 29 height 29
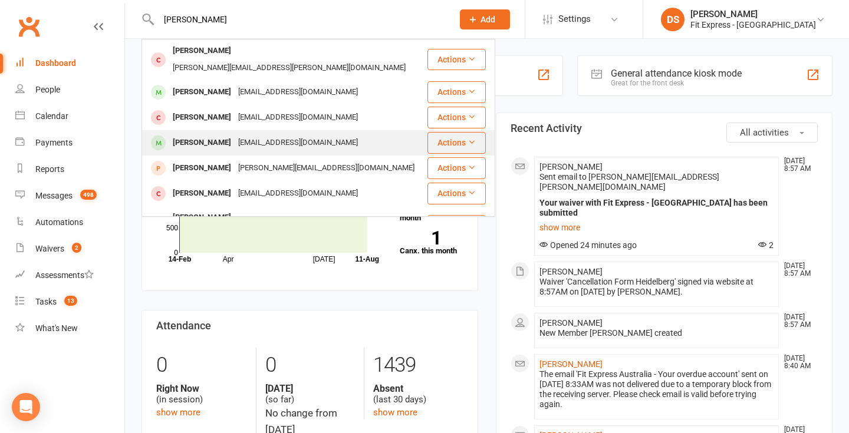
type input "[PERSON_NAME]"
click at [190, 134] on div "[PERSON_NAME]" at bounding box center [201, 142] width 65 height 17
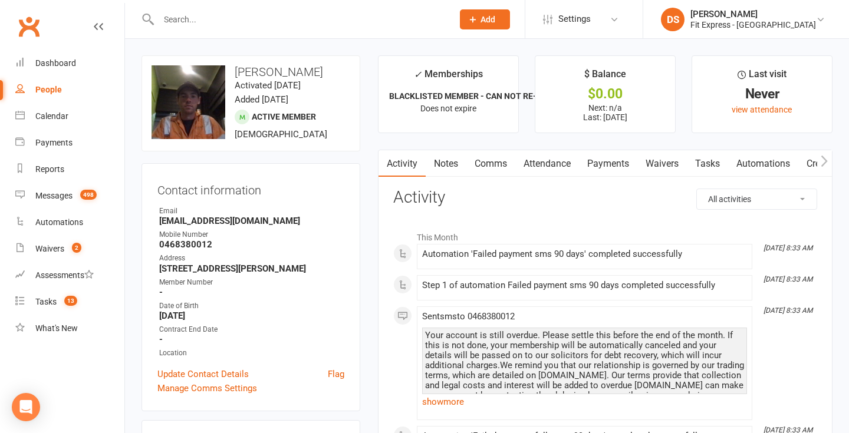
click at [452, 161] on link "Notes" at bounding box center [446, 163] width 41 height 27
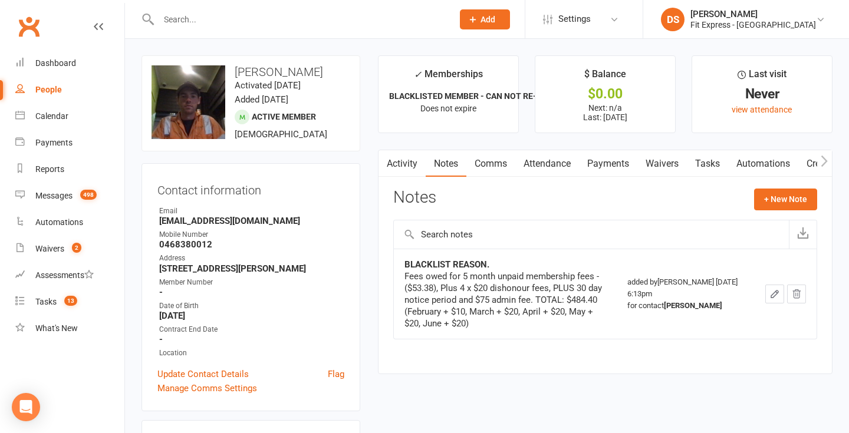
click at [610, 163] on link "Payments" at bounding box center [608, 163] width 58 height 27
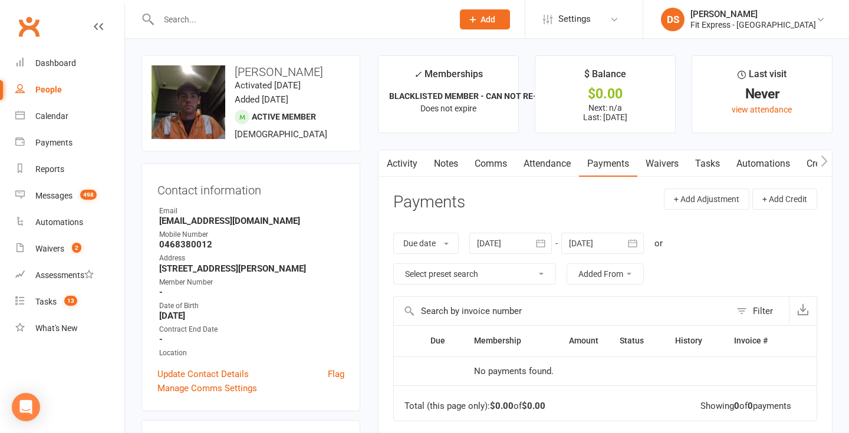
click at [399, 166] on link "Activity" at bounding box center [402, 163] width 47 height 27
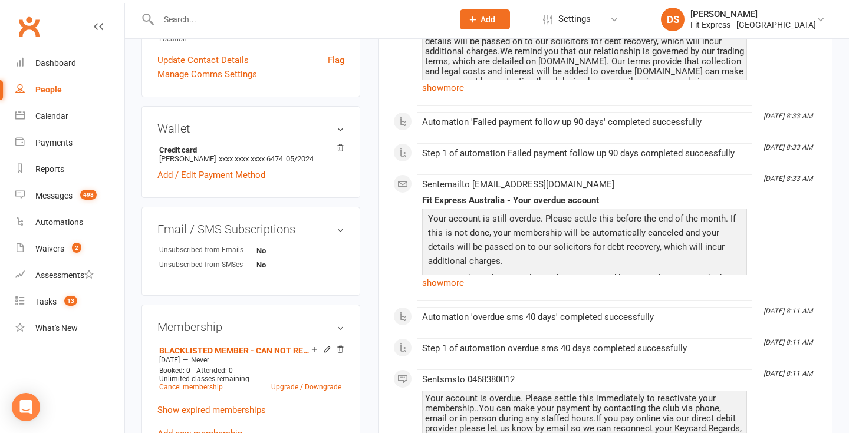
scroll to position [344, 0]
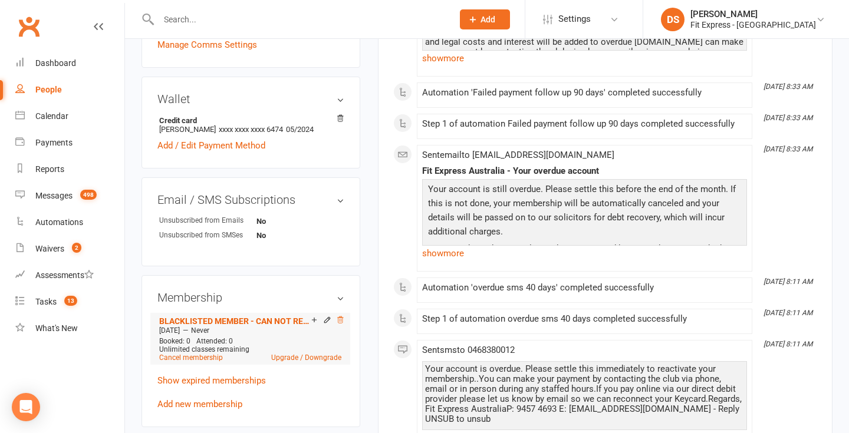
click at [340, 324] on icon at bounding box center [340, 320] width 8 height 8
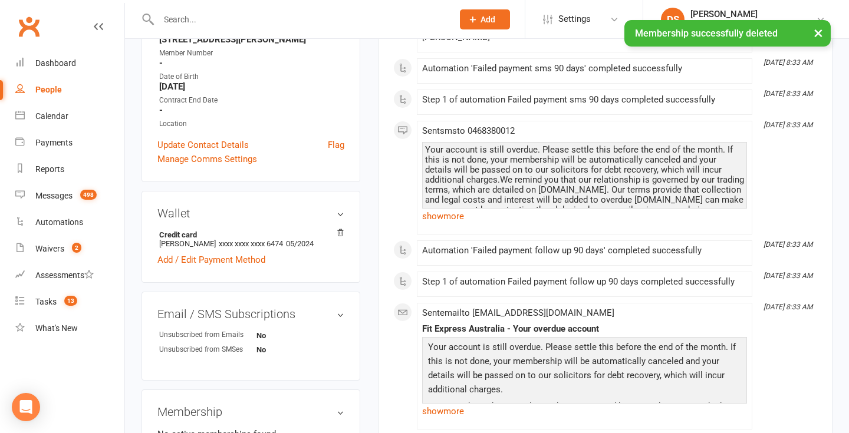
scroll to position [0, 0]
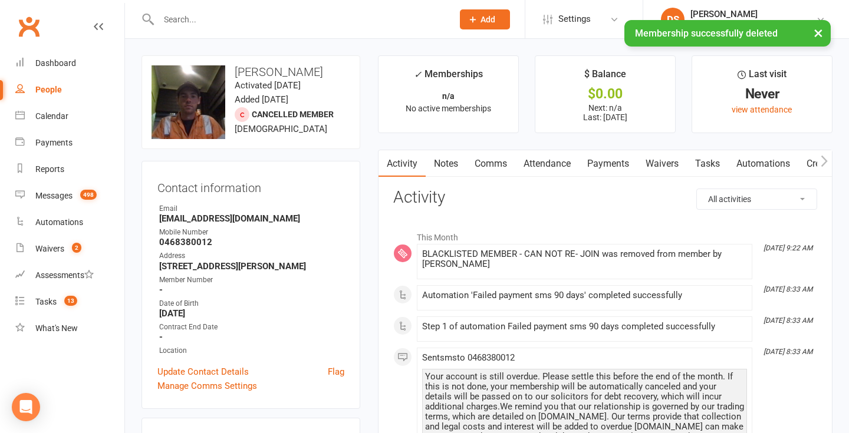
click at [462, 173] on link "Notes" at bounding box center [446, 163] width 41 height 27
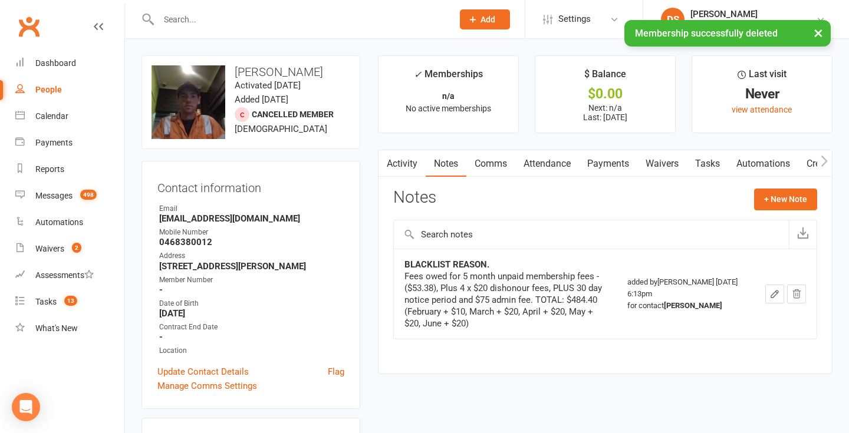
click at [31, 20] on div "× Membership successfully deleted" at bounding box center [417, 20] width 834 height 0
click at [35, 60] on div "Dashboard" at bounding box center [55, 62] width 41 height 9
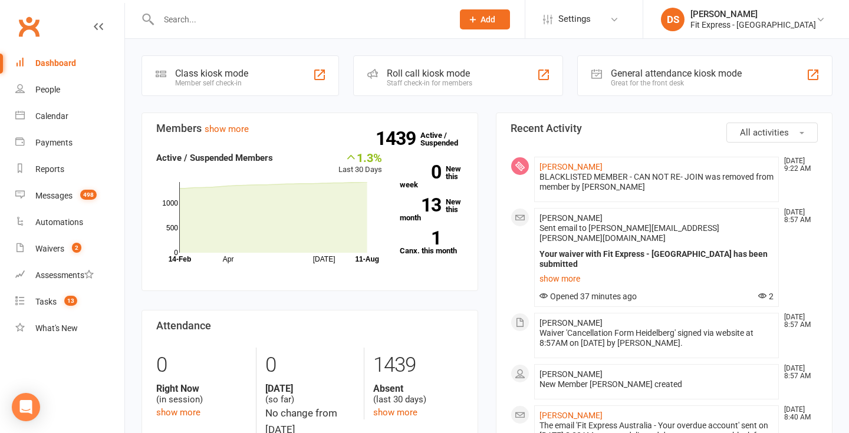
click at [183, 19] on input "text" at bounding box center [300, 19] width 290 height 17
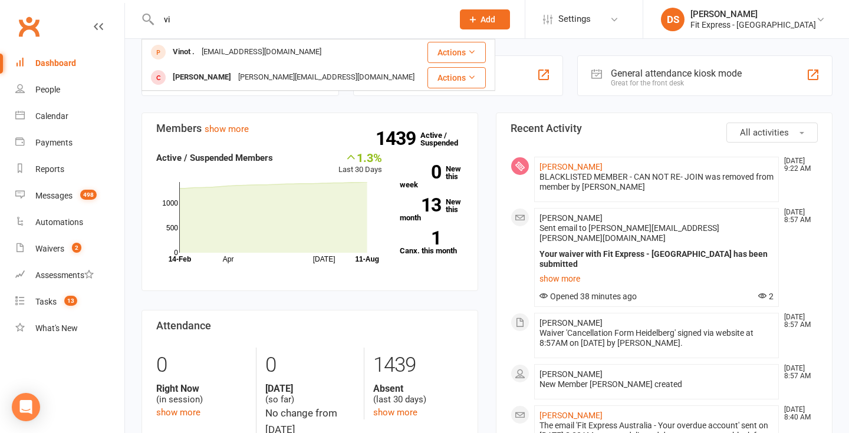
type input "v"
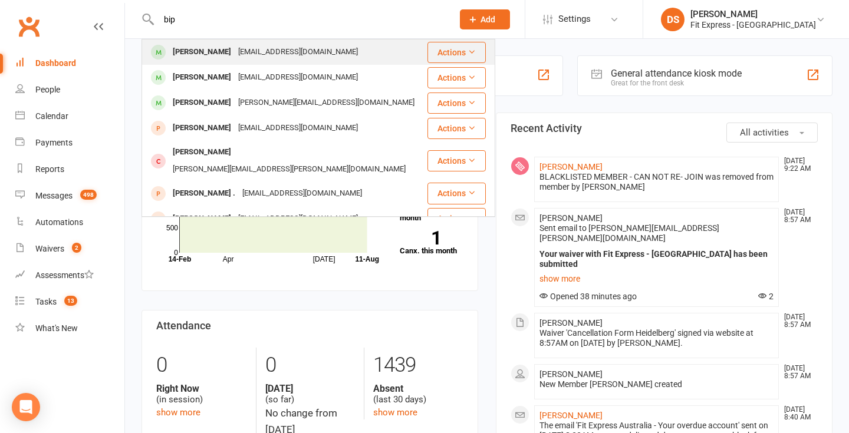
type input "bip"
click at [179, 48] on div "Bipin Nazareth" at bounding box center [201, 52] width 65 height 17
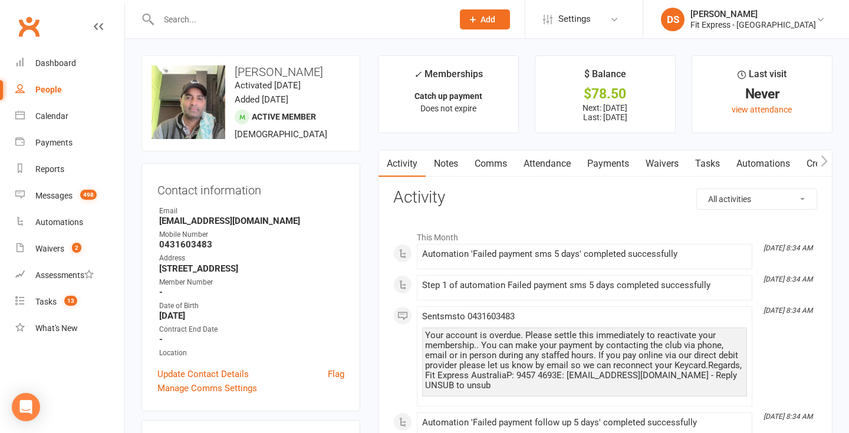
click at [593, 163] on link "Payments" at bounding box center [608, 163] width 58 height 27
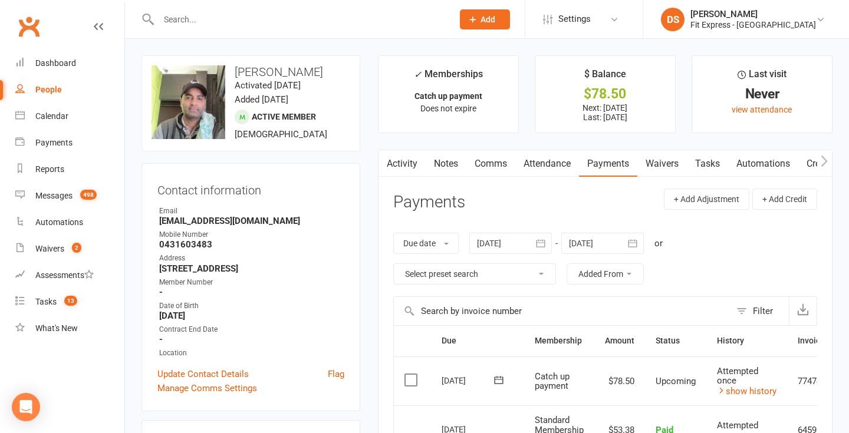
click at [35, 29] on link "Clubworx" at bounding box center [28, 26] width 29 height 29
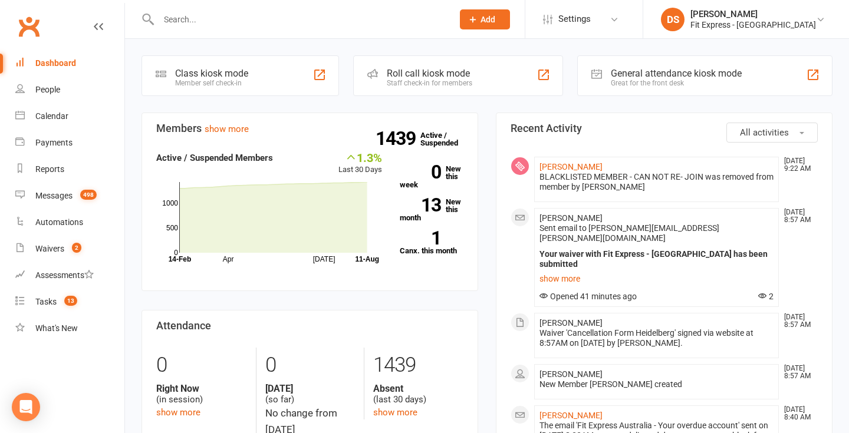
click at [18, 30] on link "Clubworx" at bounding box center [28, 26] width 29 height 29
click at [61, 254] on div "Waivers" at bounding box center [49, 248] width 29 height 9
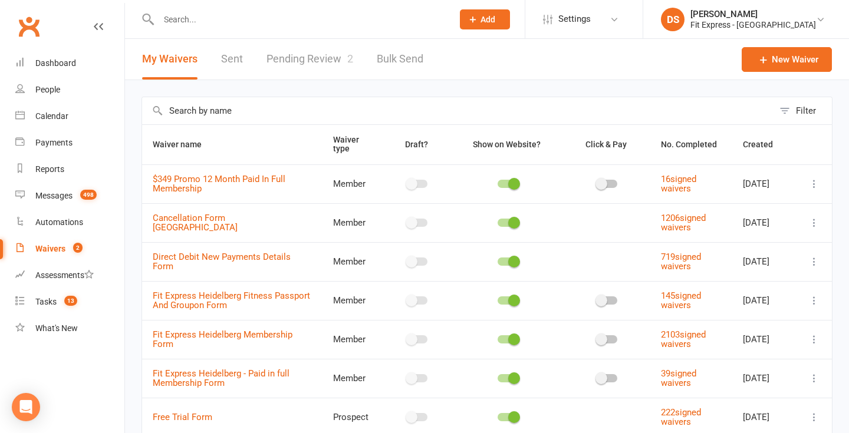
click at [323, 59] on link "Pending Review 2" at bounding box center [310, 59] width 87 height 41
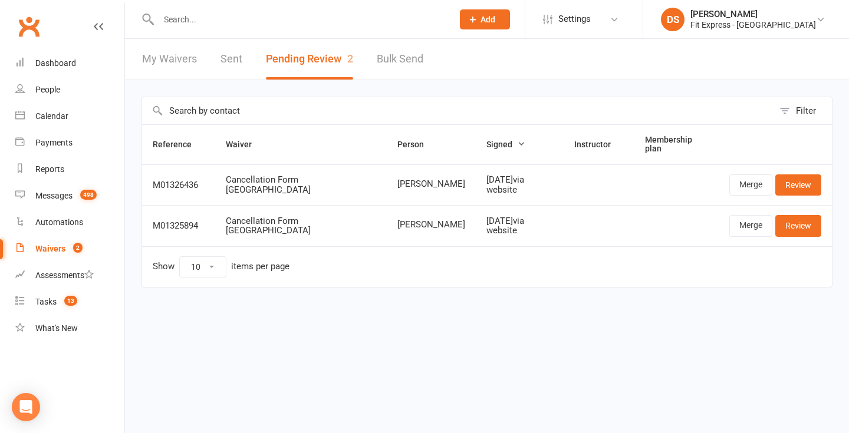
click at [34, 28] on link "Clubworx" at bounding box center [28, 26] width 29 height 29
